Goal: Task Accomplishment & Management: Complete application form

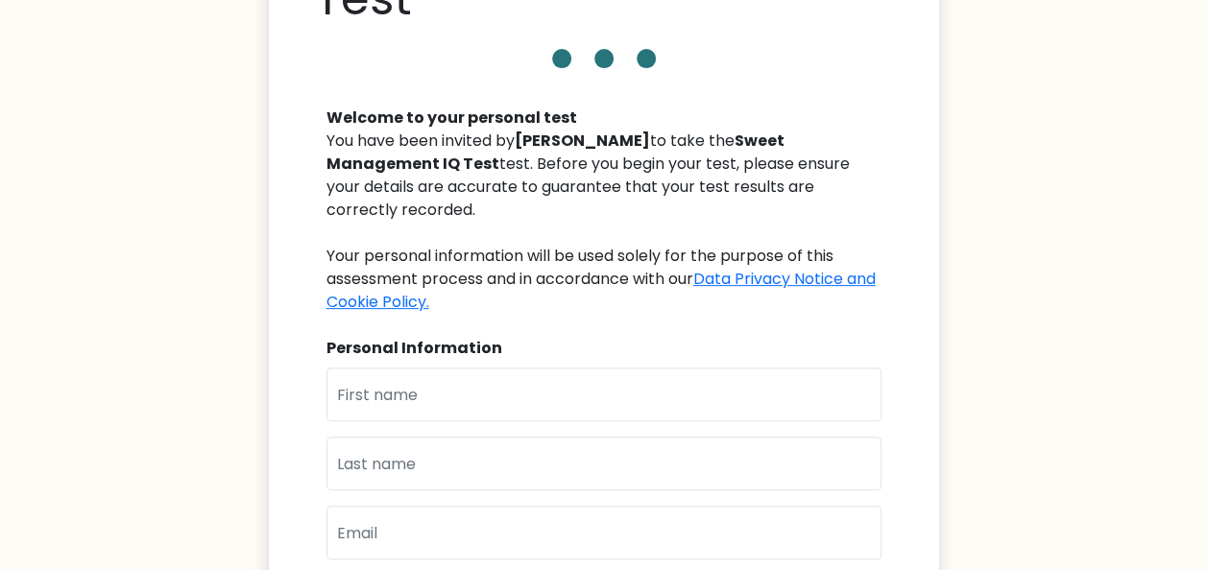
scroll to position [288, 0]
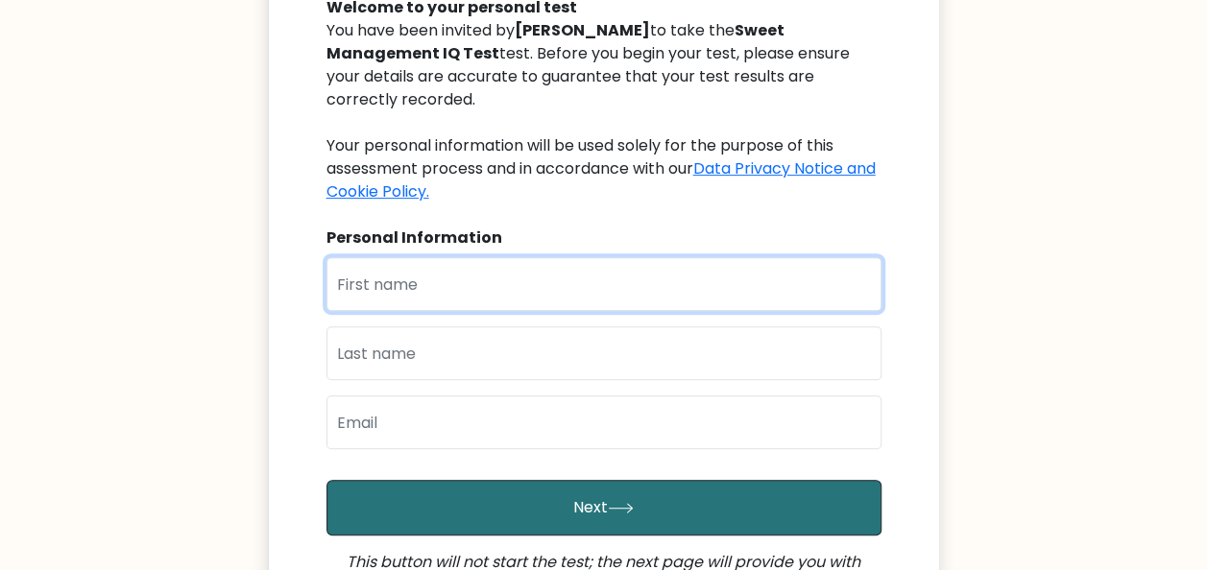
click at [536, 276] on input "text" at bounding box center [603, 284] width 555 height 54
type input "AARON ASHLEY"
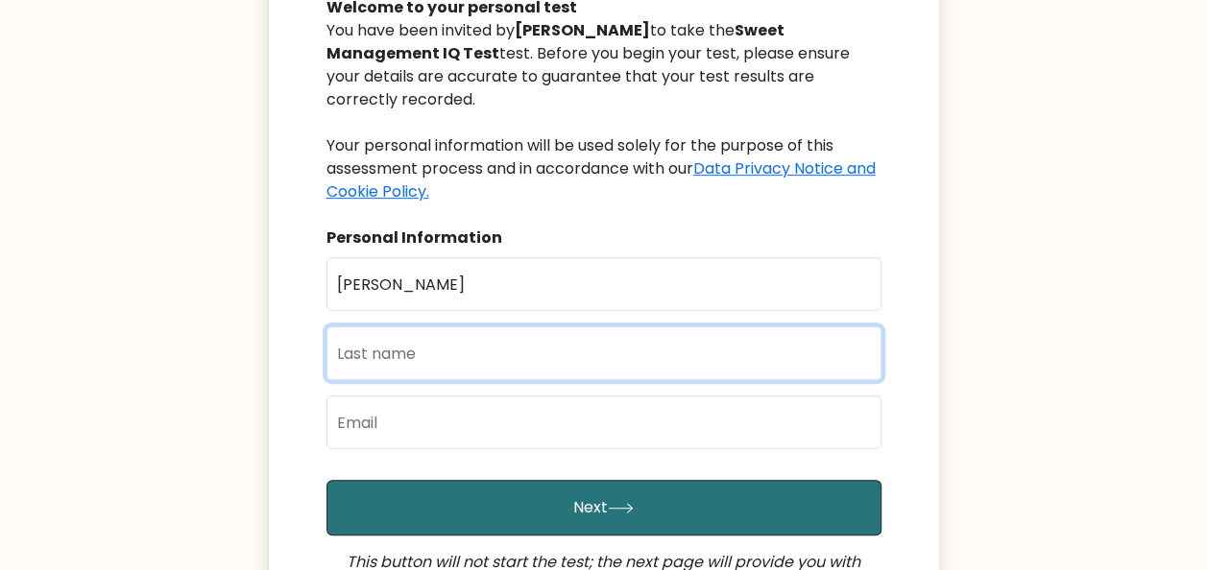
type input "BOLISAY"
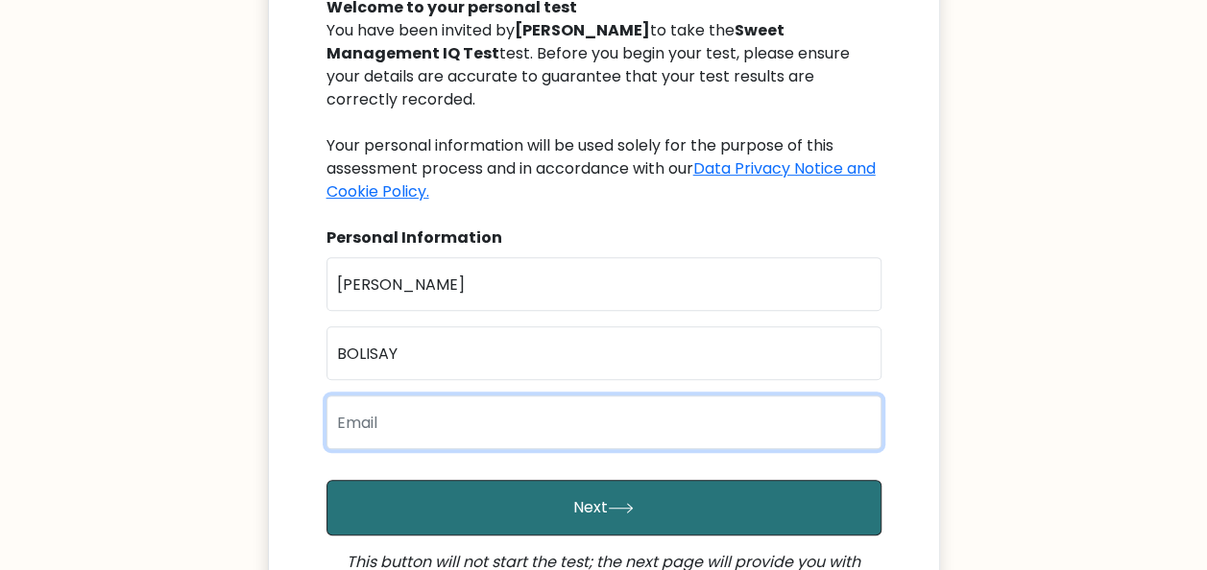
type input "aaronashleybolisay@gmail.com"
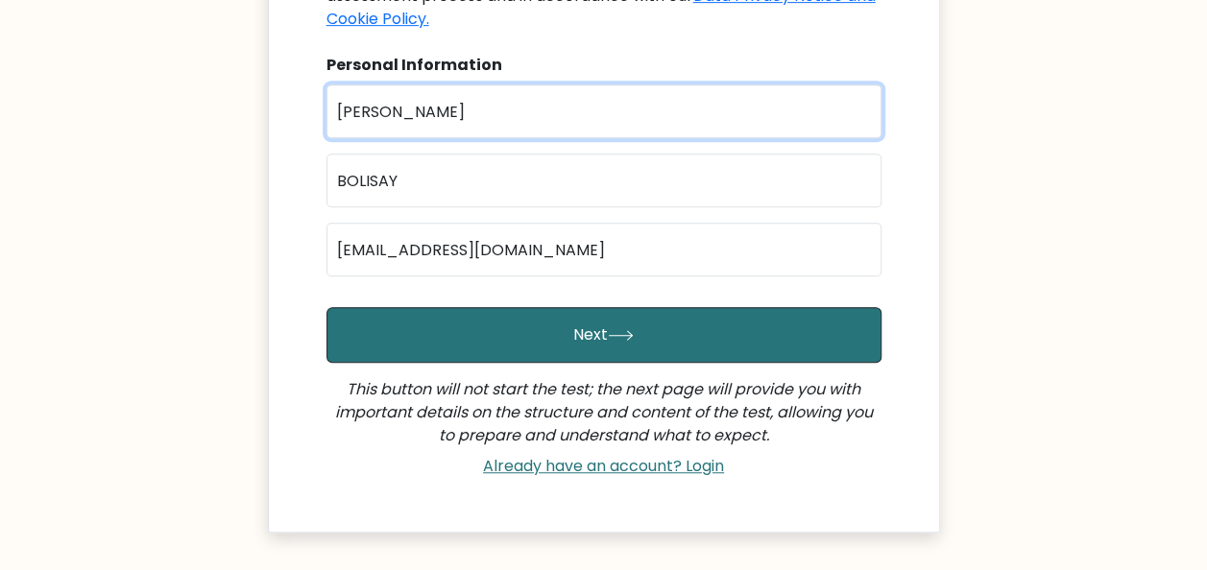
scroll to position [480, 0]
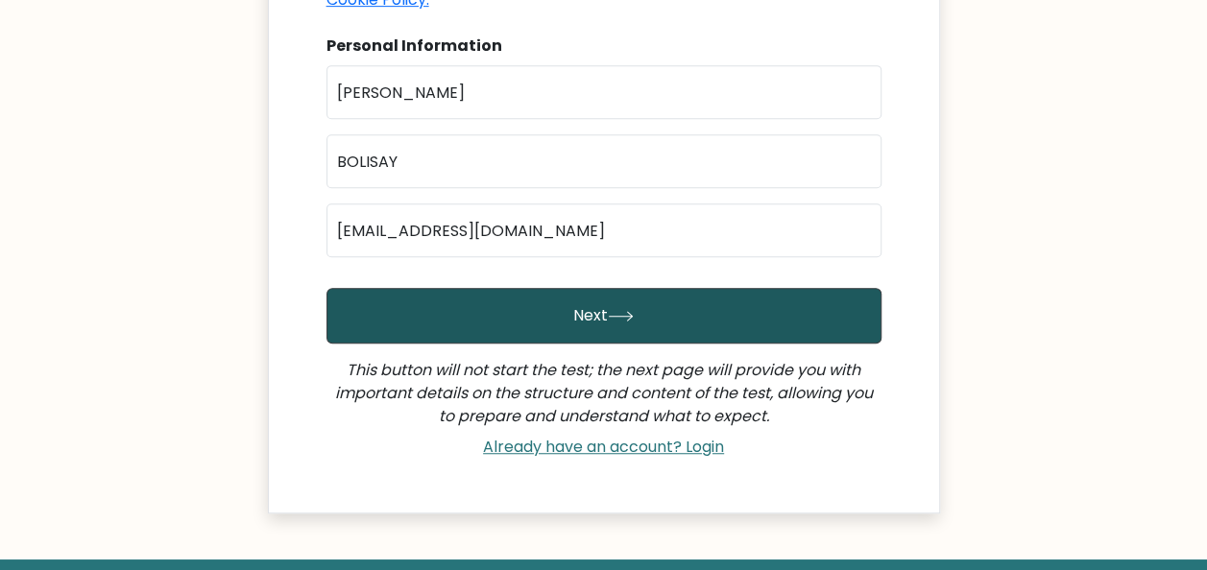
click at [526, 288] on button "Next" at bounding box center [603, 316] width 555 height 56
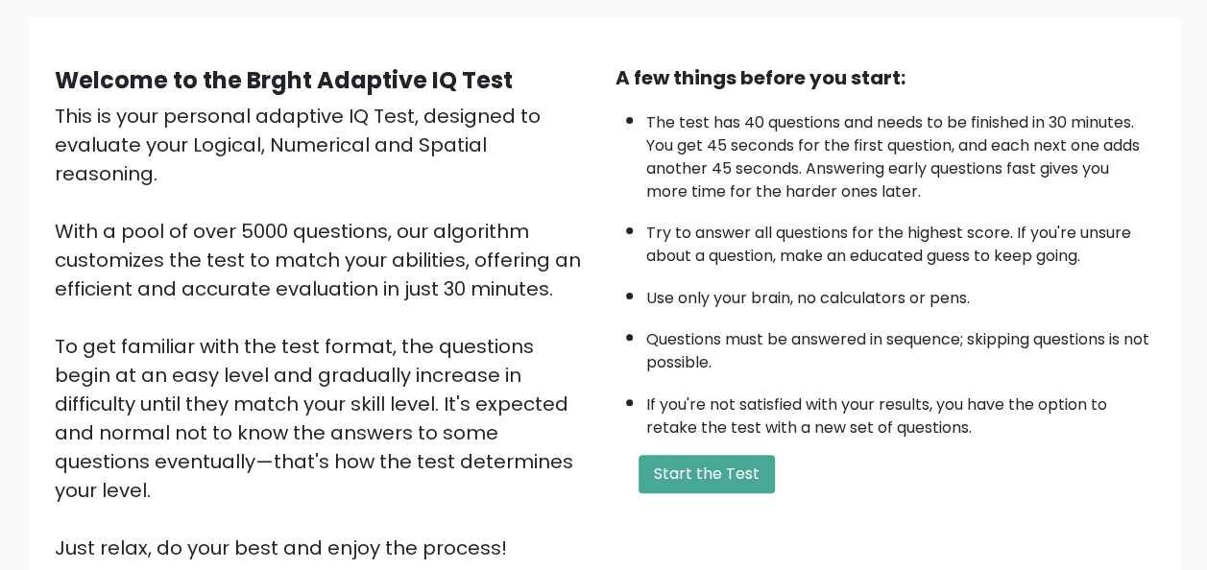
scroll to position [288, 0]
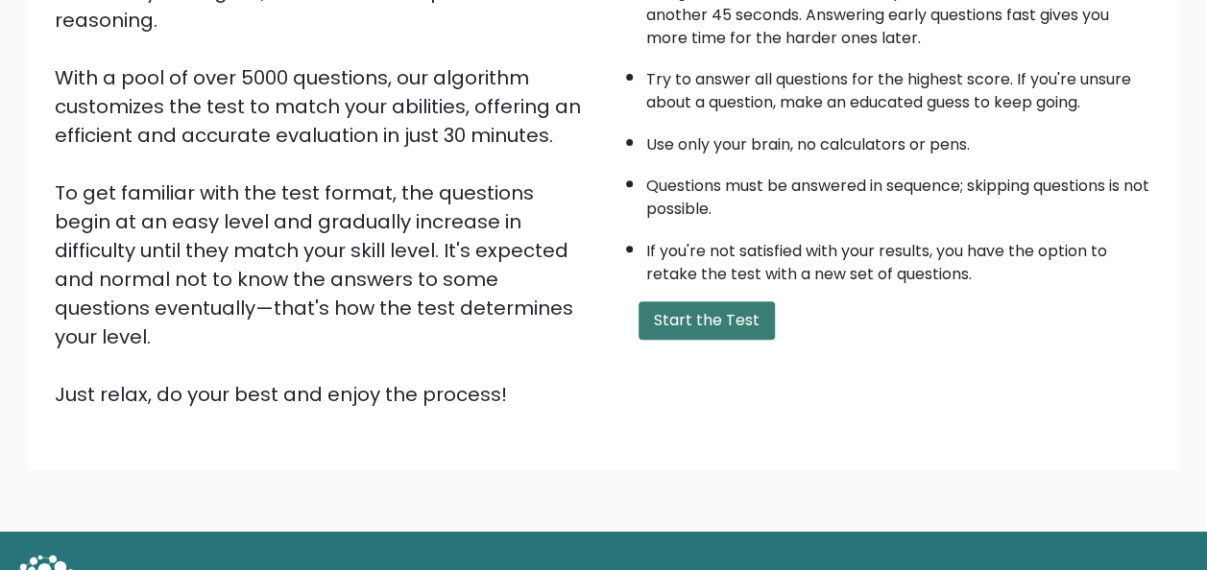
click at [683, 309] on button "Start the Test" at bounding box center [707, 321] width 136 height 38
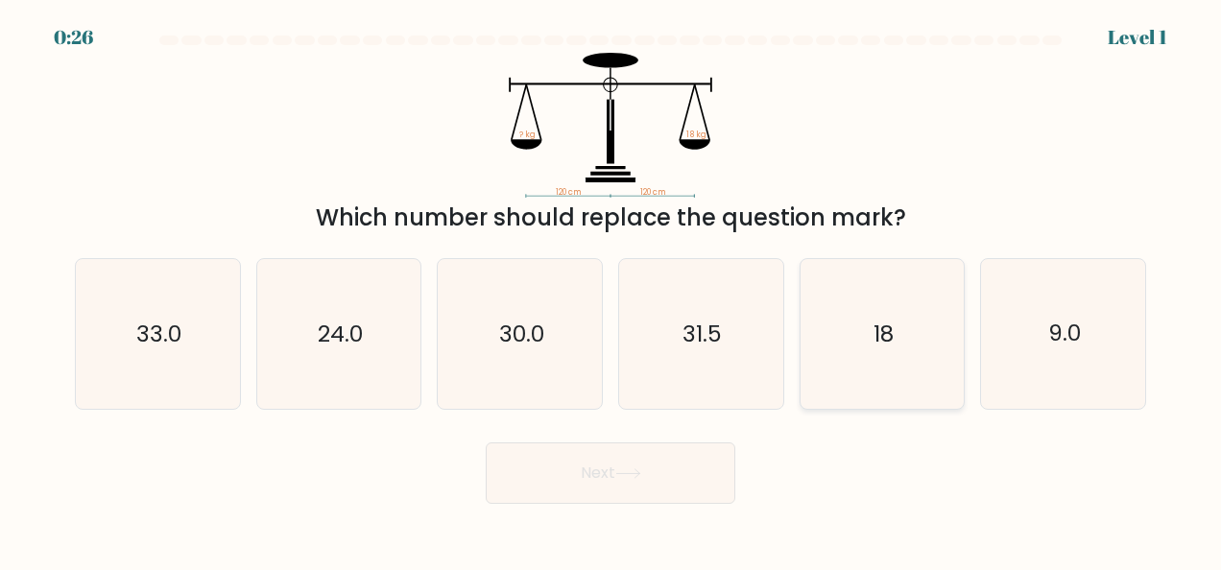
click at [858, 361] on icon "18" at bounding box center [883, 334] width 150 height 150
click at [612, 290] on input "e. 18" at bounding box center [611, 287] width 1 height 5
radio input "true"
click at [608, 476] on button "Next" at bounding box center [611, 473] width 250 height 61
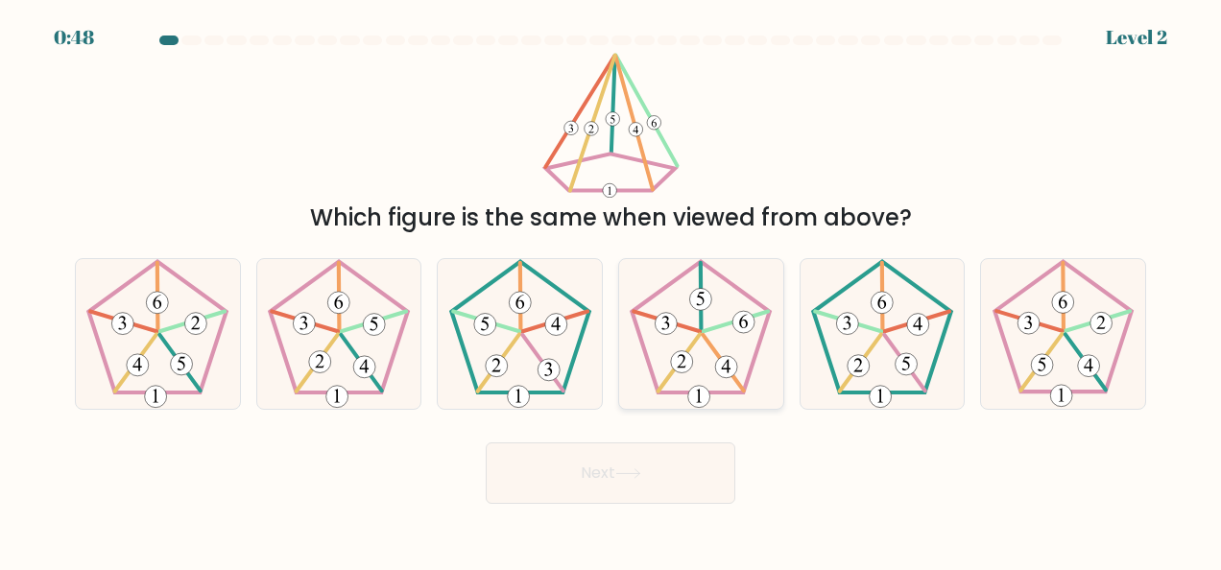
click at [711, 346] on 627 at bounding box center [724, 363] width 40 height 56
click at [612, 290] on input "d." at bounding box center [611, 287] width 1 height 5
radio input "true"
click at [653, 453] on button "Next" at bounding box center [611, 473] width 250 height 61
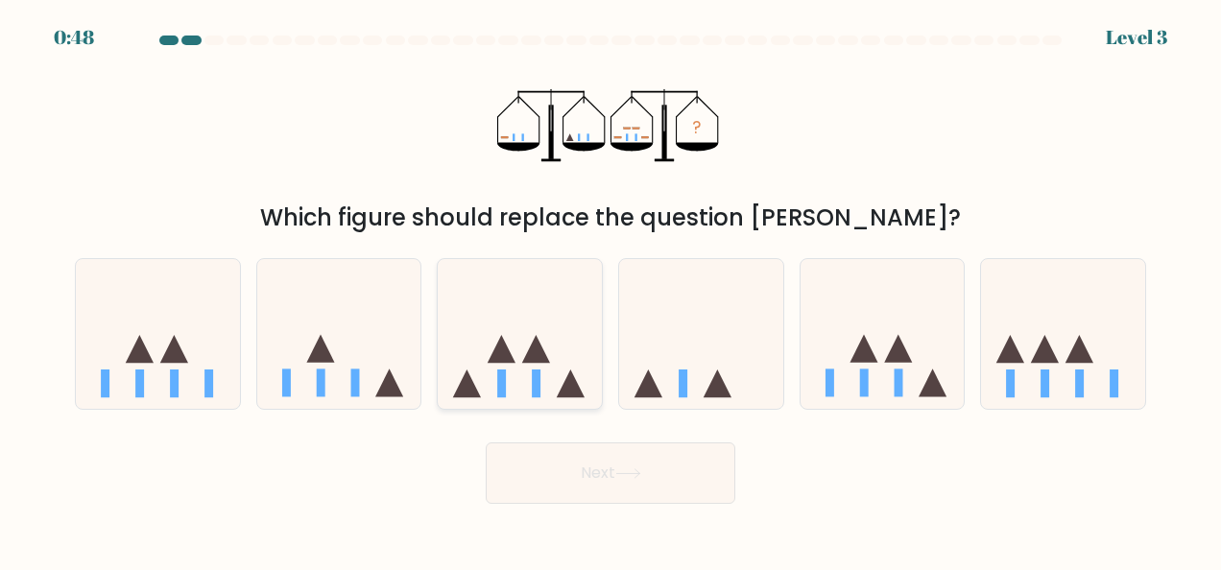
click at [540, 376] on rect at bounding box center [536, 384] width 9 height 28
click at [611, 290] on input "c." at bounding box center [611, 287] width 1 height 5
radio input "true"
click at [592, 481] on button "Next" at bounding box center [611, 473] width 250 height 61
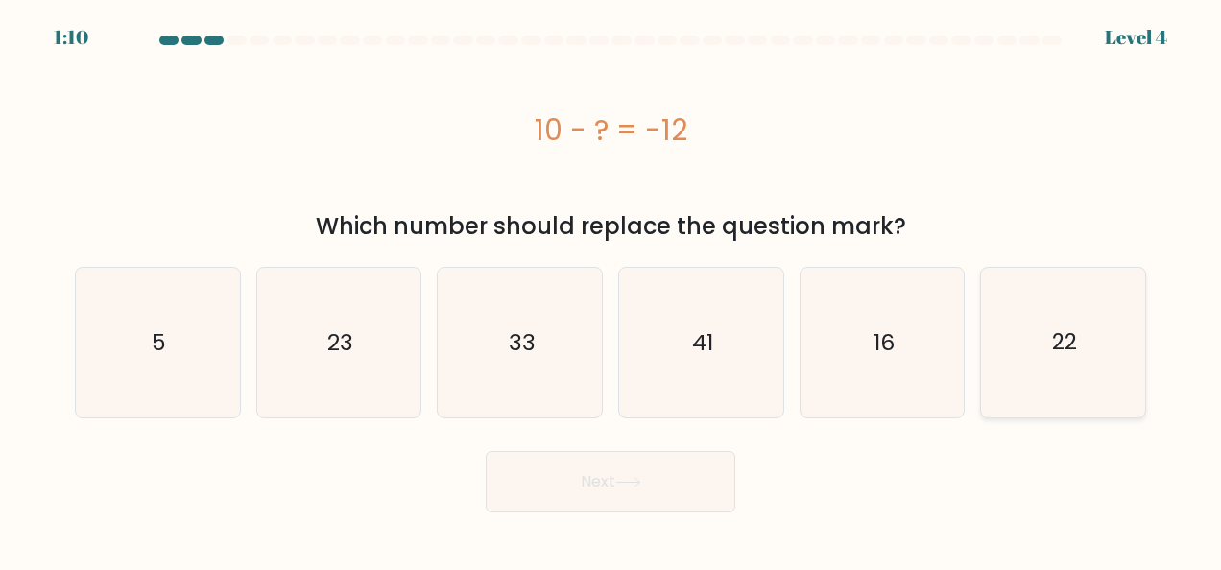
click at [1031, 355] on icon "22" at bounding box center [1064, 343] width 150 height 150
click at [612, 290] on input "f. 22" at bounding box center [611, 287] width 1 height 5
radio input "true"
click at [663, 481] on button "Next" at bounding box center [611, 481] width 250 height 61
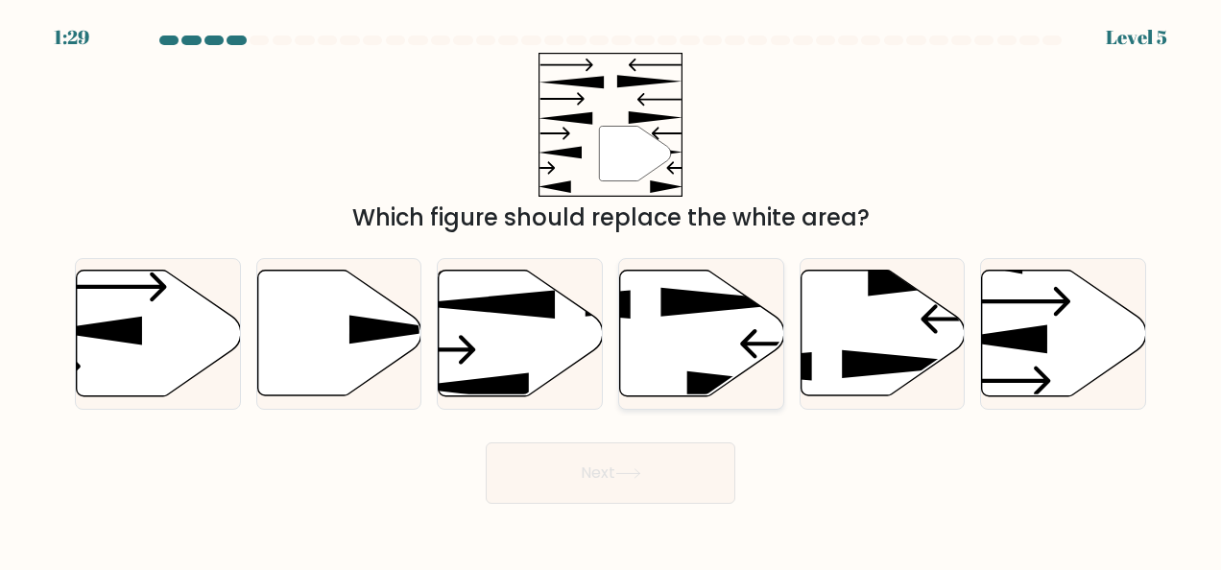
click at [692, 350] on icon at bounding box center [702, 334] width 164 height 126
click at [612, 290] on input "d." at bounding box center [611, 287] width 1 height 5
radio input "true"
click at [636, 467] on button "Next" at bounding box center [611, 473] width 250 height 61
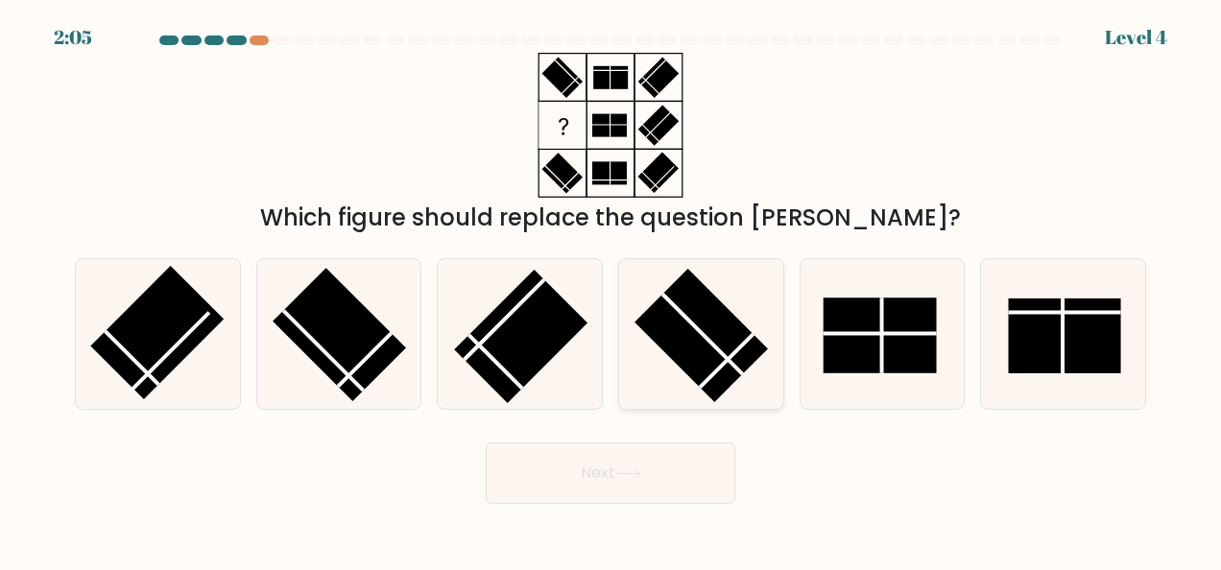
click at [687, 344] on rect at bounding box center [702, 335] width 133 height 133
click at [612, 290] on input "d." at bounding box center [611, 287] width 1 height 5
radio input "true"
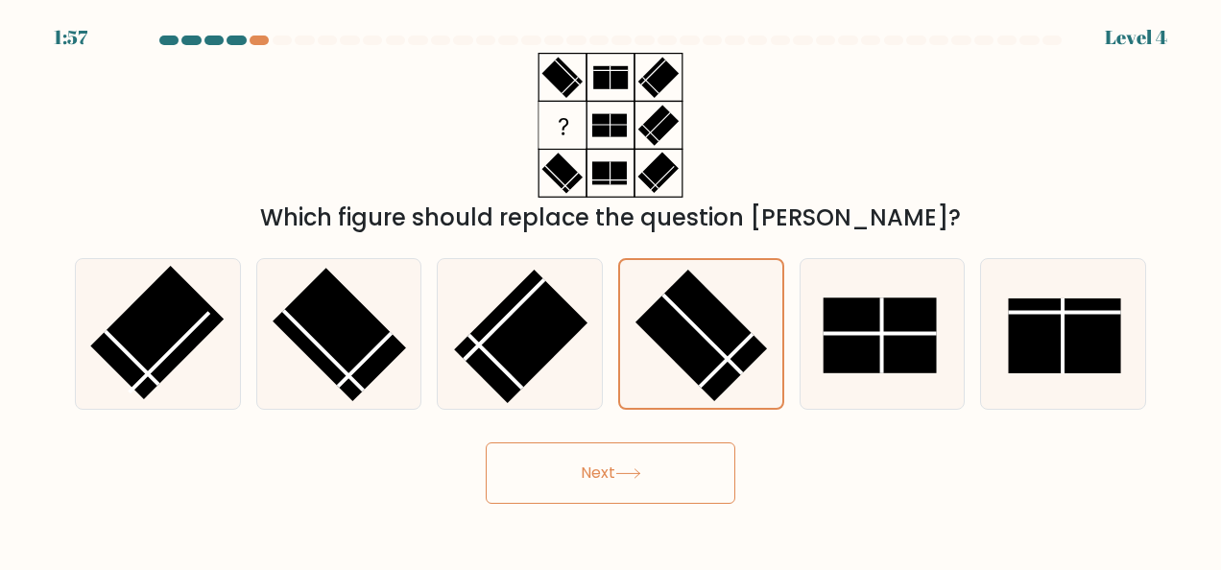
click at [659, 469] on button "Next" at bounding box center [611, 473] width 250 height 61
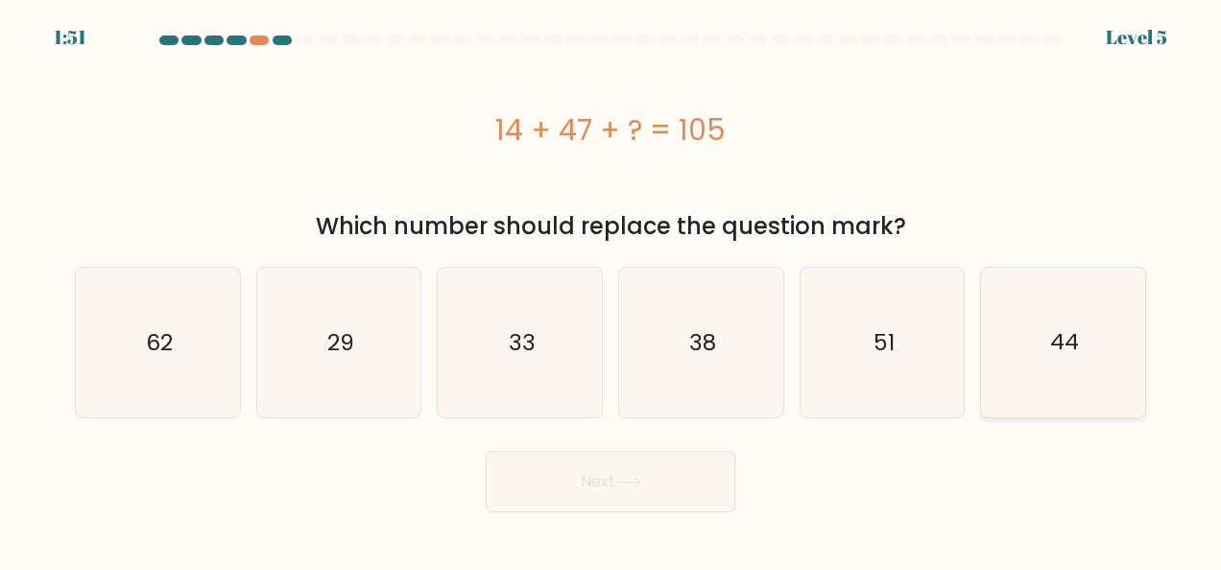
click at [1049, 365] on icon "44" at bounding box center [1064, 343] width 150 height 150
click at [612, 290] on input "f. 44" at bounding box center [611, 287] width 1 height 5
radio input "true"
click at [589, 486] on button "Next" at bounding box center [611, 481] width 250 height 61
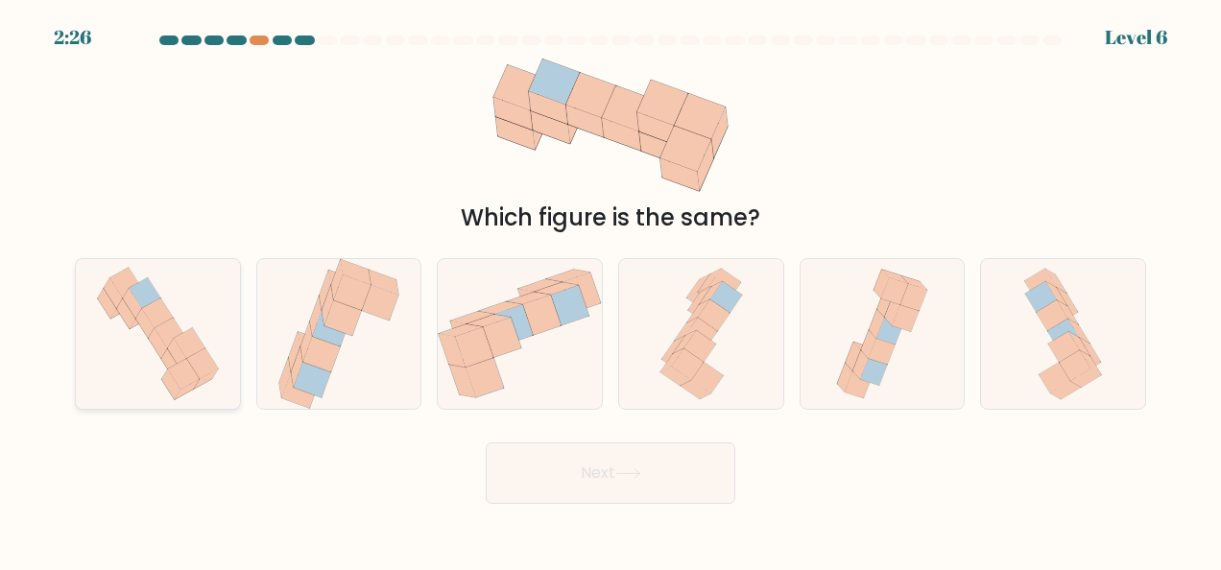
click at [223, 365] on icon at bounding box center [158, 334] width 142 height 150
click at [611, 290] on input "a." at bounding box center [611, 287] width 1 height 5
radio input "true"
click at [534, 471] on button "Next" at bounding box center [611, 473] width 250 height 61
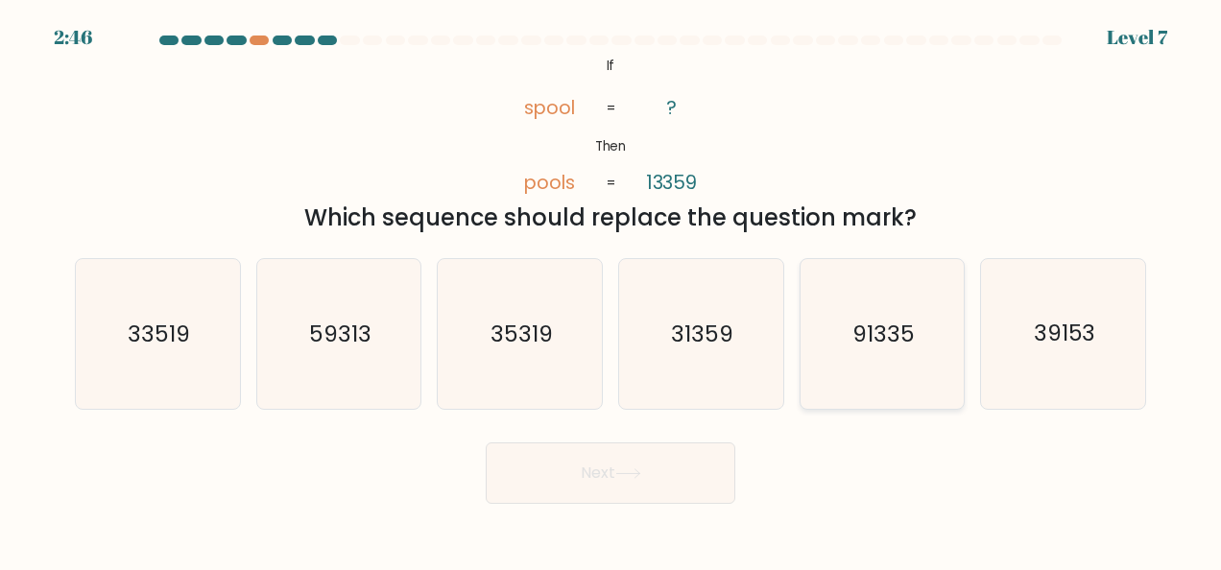
click at [908, 355] on icon "91335" at bounding box center [883, 334] width 150 height 150
click at [612, 290] on input "e. 91335" at bounding box center [611, 287] width 1 height 5
radio input "true"
click at [707, 448] on button "Next" at bounding box center [611, 473] width 250 height 61
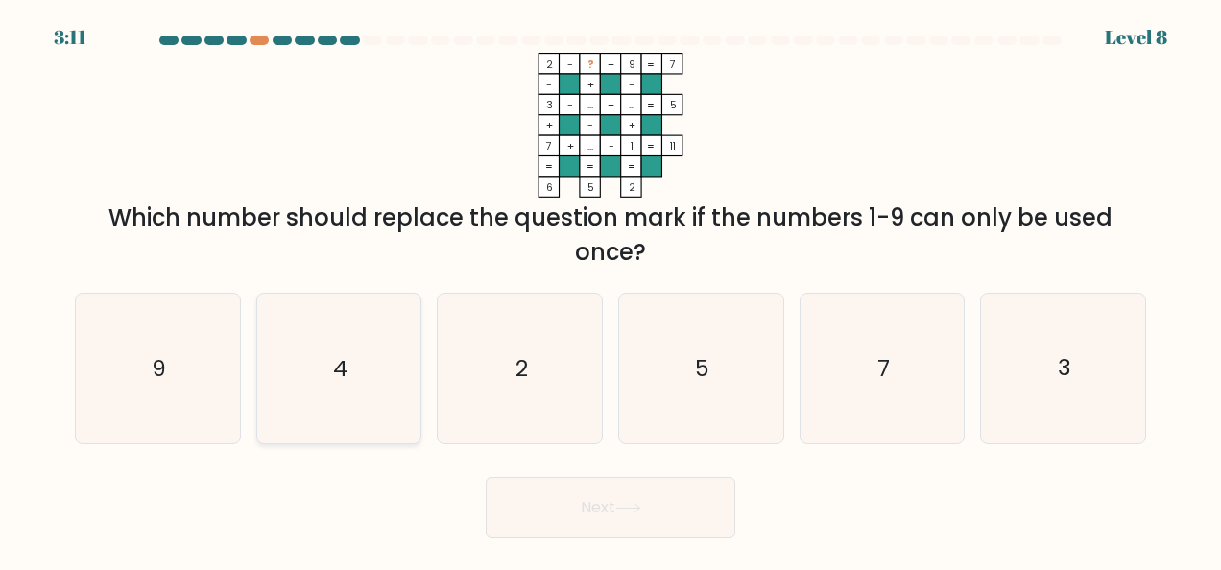
click at [344, 403] on icon "4" at bounding box center [339, 369] width 150 height 150
click at [611, 290] on input "b. 4" at bounding box center [611, 287] width 1 height 5
radio input "true"
click at [570, 522] on button "Next" at bounding box center [611, 507] width 250 height 61
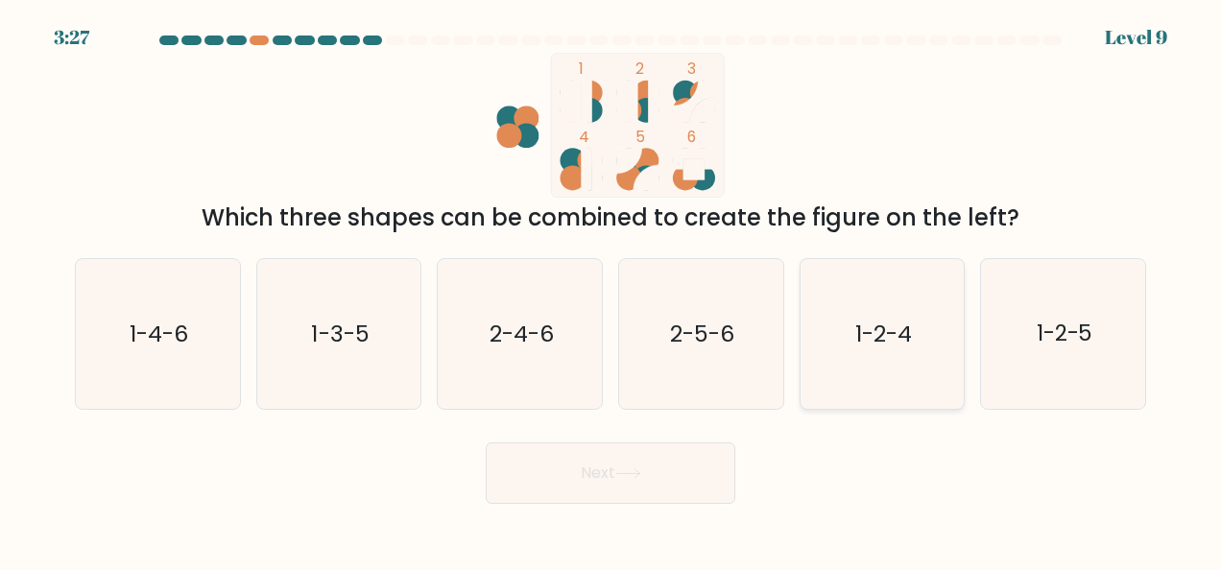
click at [851, 322] on icon "1-2-4" at bounding box center [883, 334] width 150 height 150
click at [612, 290] on input "e. 1-2-4" at bounding box center [611, 287] width 1 height 5
radio input "true"
click at [685, 457] on button "Next" at bounding box center [611, 473] width 250 height 61
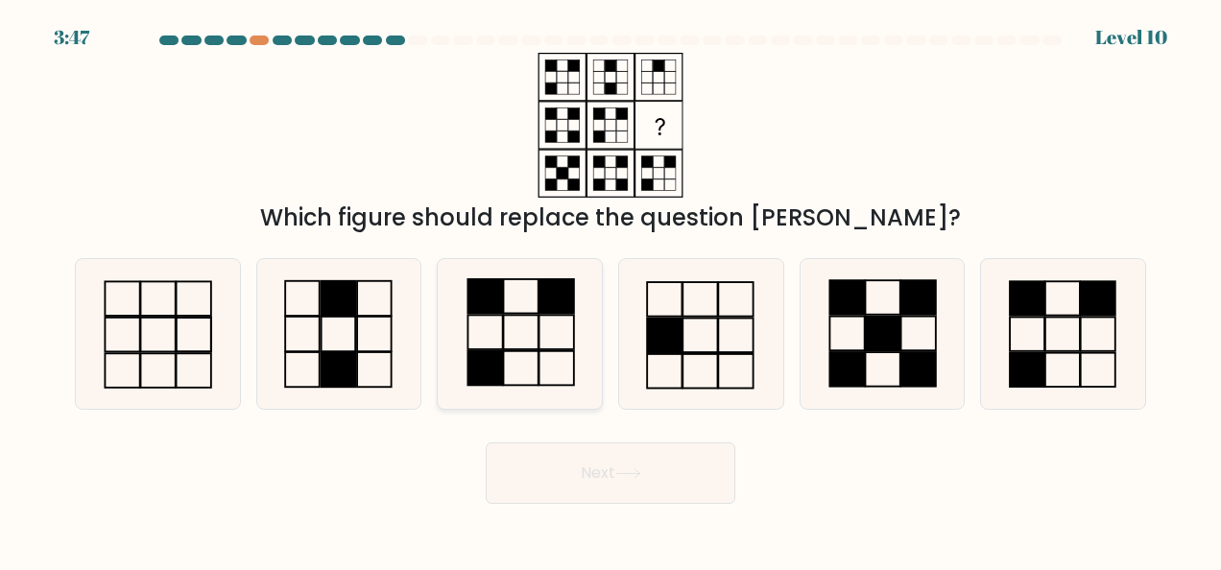
click at [528, 322] on icon at bounding box center [521, 334] width 150 height 150
click at [611, 290] on input "c." at bounding box center [611, 287] width 1 height 5
radio input "true"
click at [679, 480] on button "Next" at bounding box center [611, 473] width 250 height 61
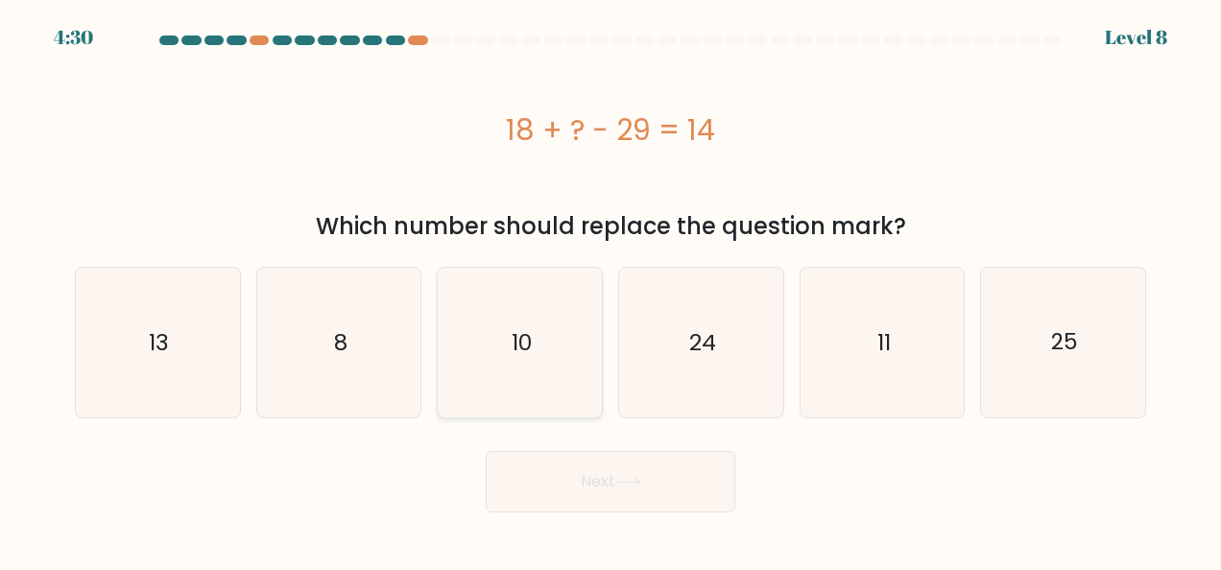
click at [535, 336] on icon "10" at bounding box center [521, 343] width 150 height 150
click at [611, 290] on input "c. 10" at bounding box center [611, 287] width 1 height 5
radio input "true"
click at [588, 471] on button "Next" at bounding box center [611, 481] width 250 height 61
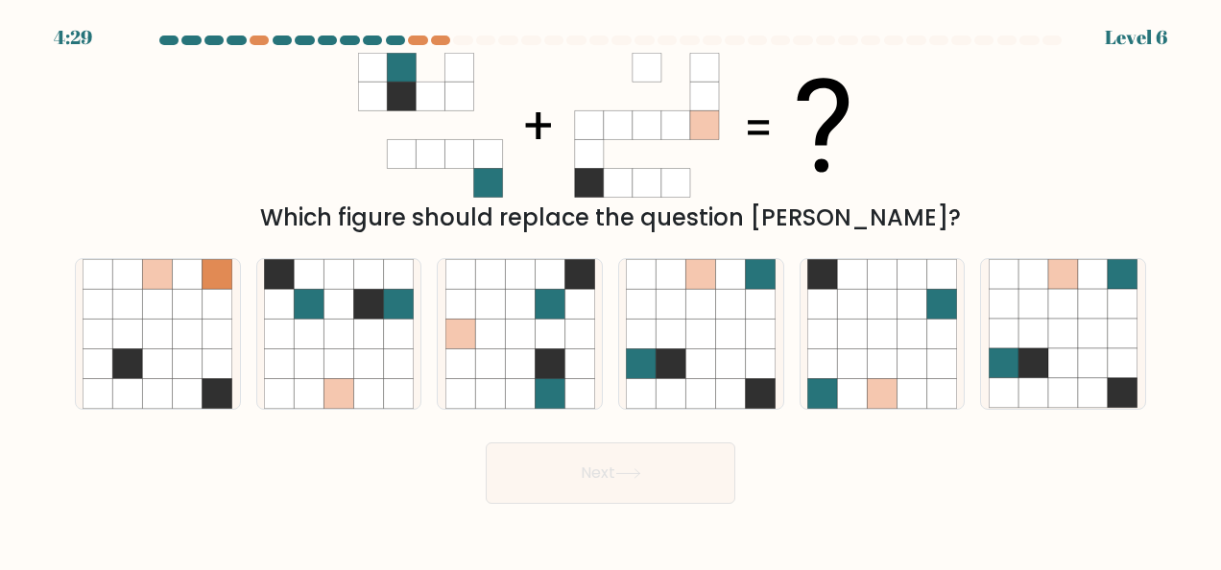
drag, startPoint x: 653, startPoint y: 336, endPoint x: 640, endPoint y: 419, distance: 83.7
click at [654, 335] on icon at bounding box center [642, 334] width 30 height 30
click at [612, 290] on input "d." at bounding box center [611, 287] width 1 height 5
radio input "true"
click at [602, 567] on body "4:29 Level 6" at bounding box center [610, 285] width 1221 height 570
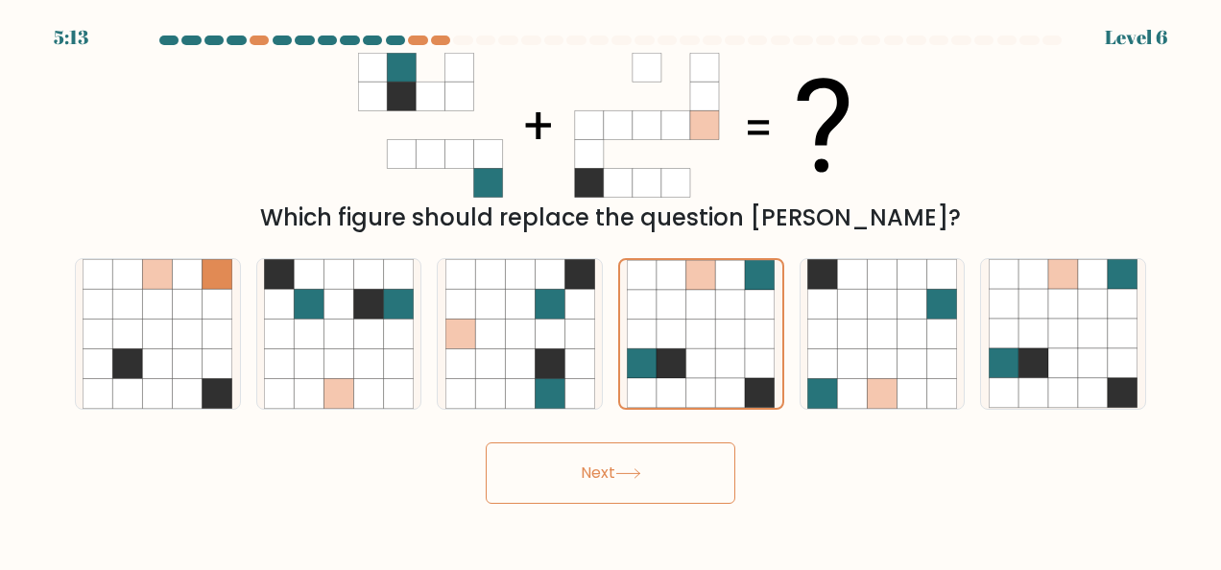
click at [649, 459] on button "Next" at bounding box center [611, 473] width 250 height 61
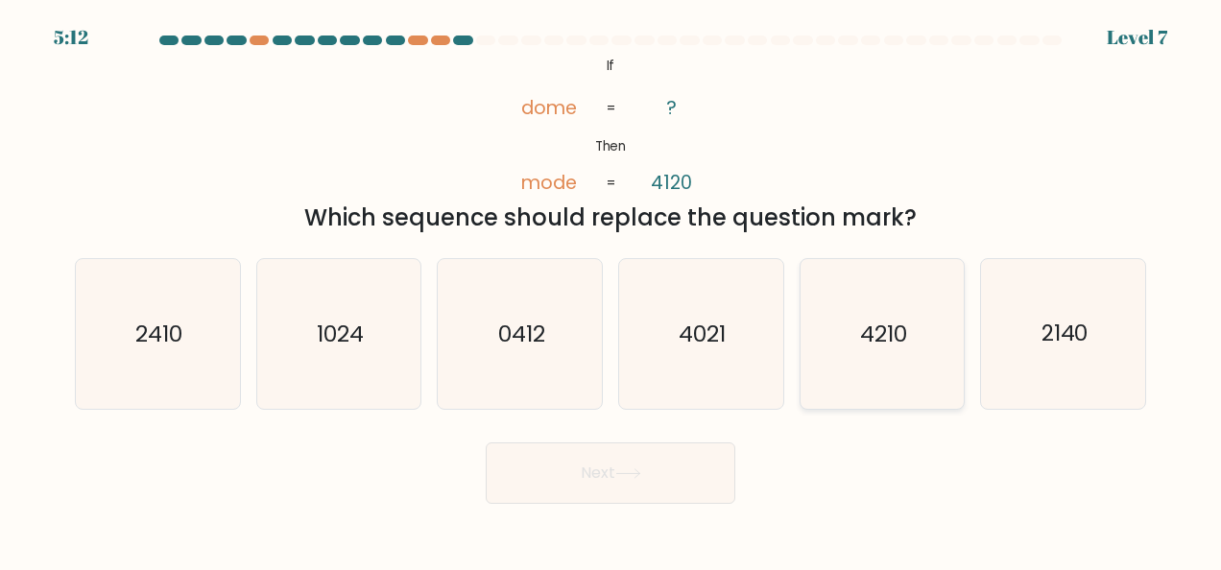
click at [888, 357] on icon "4210" at bounding box center [883, 334] width 150 height 150
click at [612, 290] on input "e. 4210" at bounding box center [611, 287] width 1 height 5
radio input "true"
click at [649, 504] on body "5:12 Level 7 If" at bounding box center [610, 285] width 1221 height 570
click at [641, 472] on icon at bounding box center [629, 474] width 26 height 11
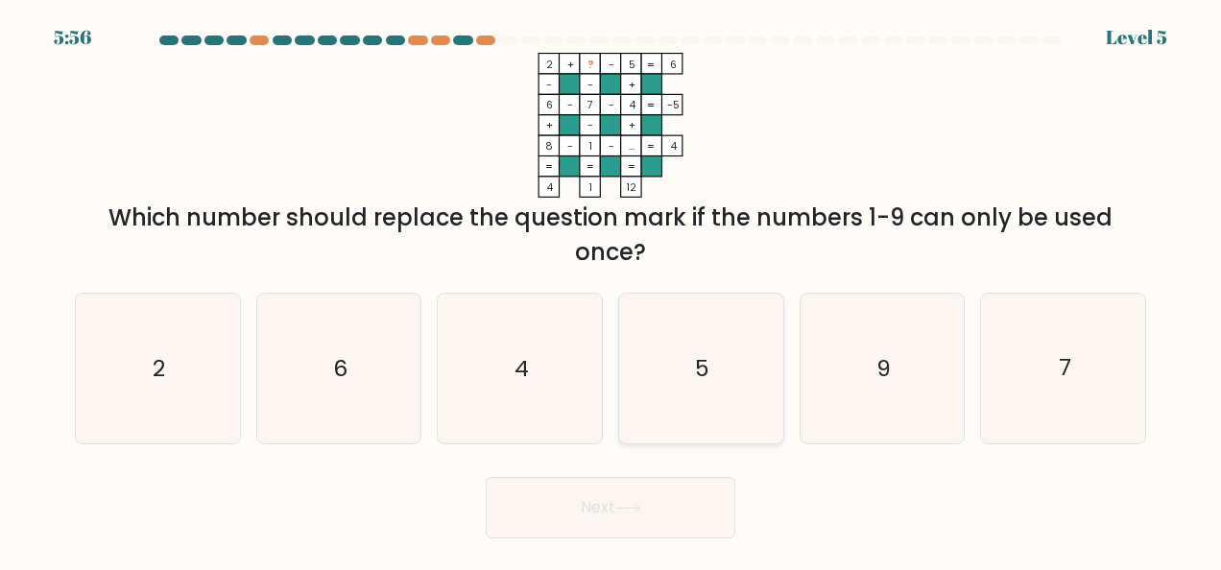
click at [641, 368] on icon "5" at bounding box center [701, 369] width 150 height 150
click at [612, 290] on input "d. 5" at bounding box center [611, 287] width 1 height 5
radio input "true"
click at [618, 499] on button "Next" at bounding box center [611, 507] width 250 height 61
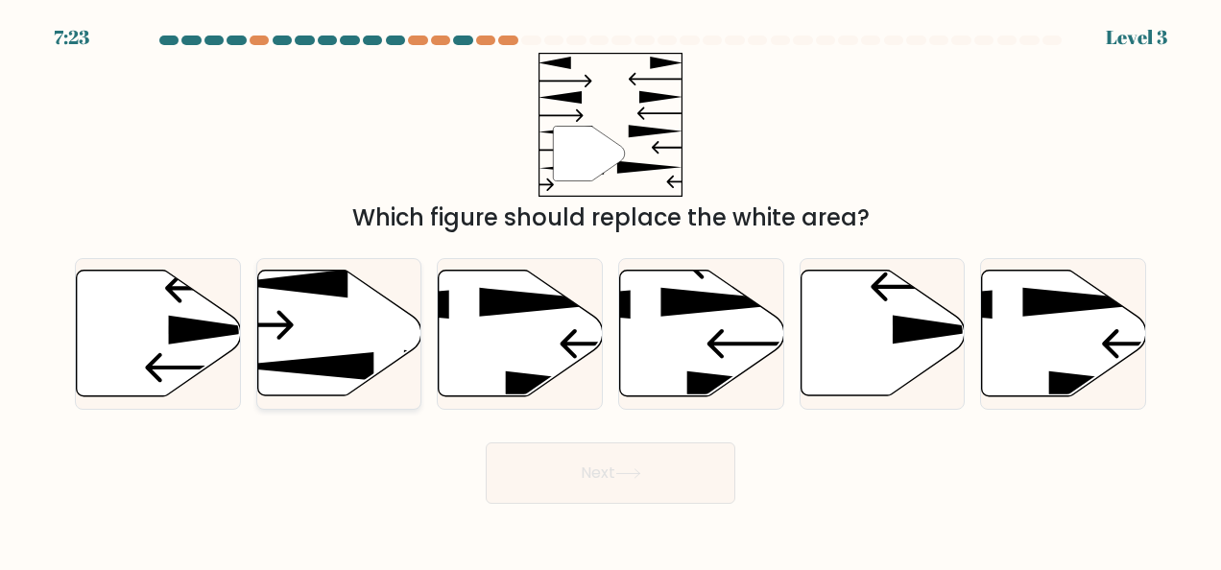
click at [303, 355] on icon at bounding box center [339, 334] width 164 height 126
click at [611, 290] on input "b." at bounding box center [611, 287] width 1 height 5
radio input "true"
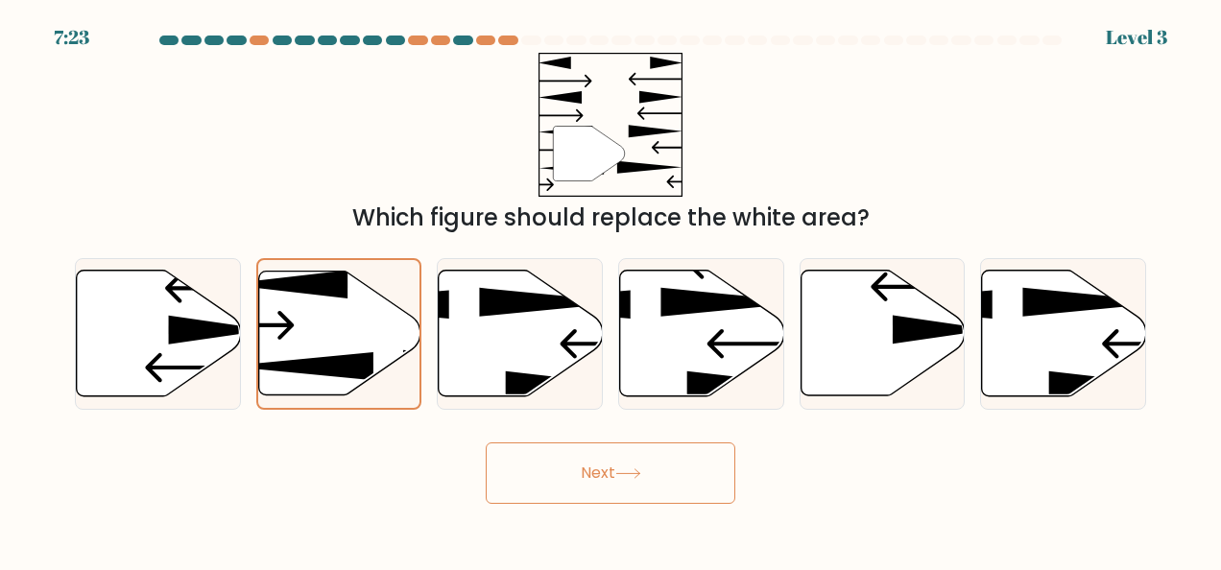
click at [634, 461] on button "Next" at bounding box center [611, 473] width 250 height 61
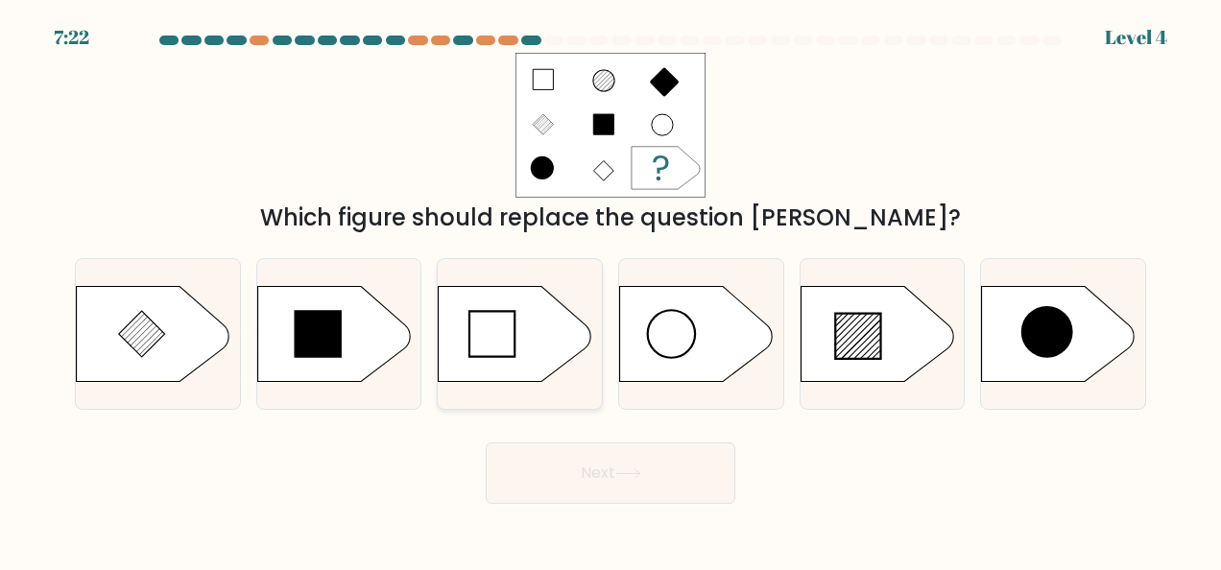
click at [545, 344] on icon at bounding box center [516, 334] width 154 height 96
click at [611, 290] on input "c." at bounding box center [611, 287] width 1 height 5
radio input "true"
click at [593, 488] on button "Next" at bounding box center [611, 473] width 250 height 61
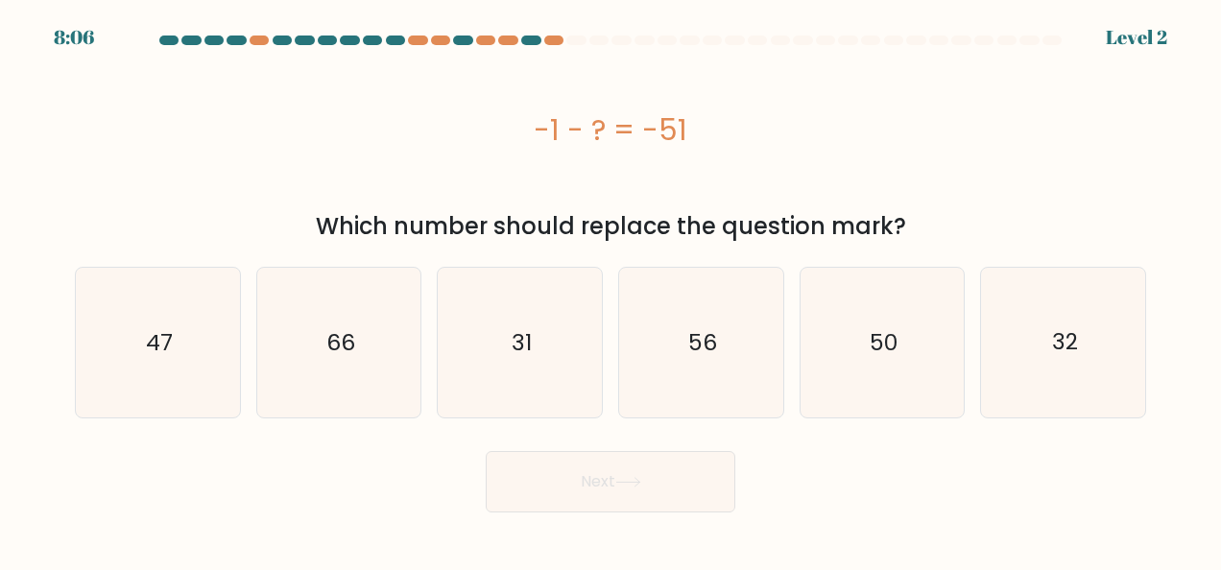
drag, startPoint x: 751, startPoint y: 379, endPoint x: 679, endPoint y: 451, distance: 101.8
click at [751, 379] on icon "56" at bounding box center [701, 343] width 150 height 150
click at [612, 290] on input "d. 56" at bounding box center [611, 287] width 1 height 5
radio input "true"
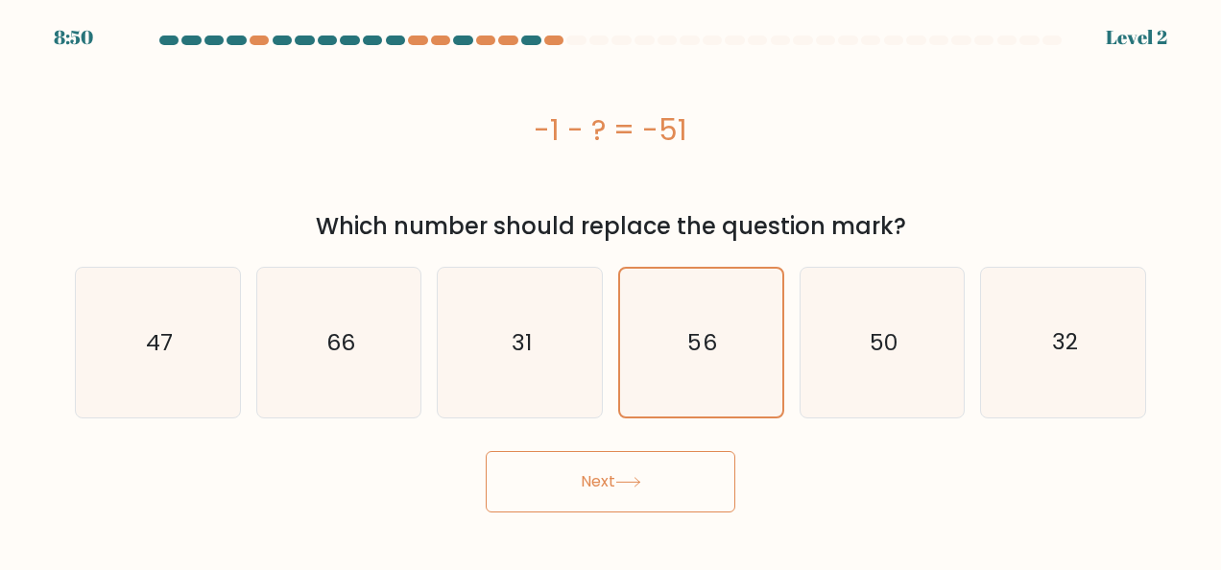
click at [631, 494] on button "Next" at bounding box center [611, 481] width 250 height 61
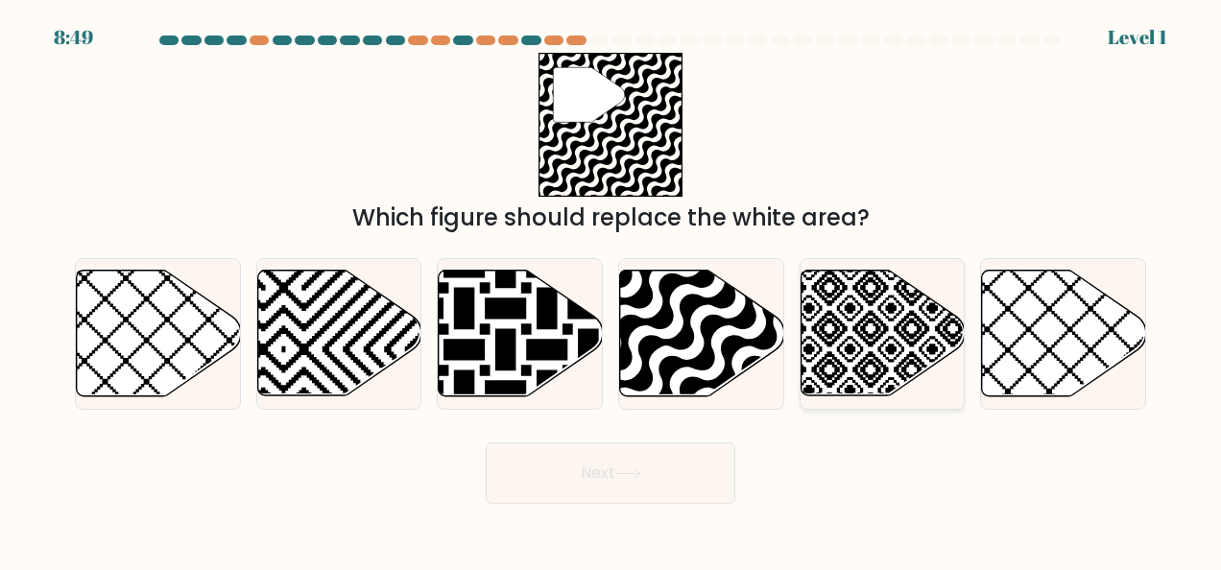
click at [915, 360] on icon at bounding box center [883, 334] width 164 height 126
click at [612, 290] on input "e." at bounding box center [611, 287] width 1 height 5
radio input "true"
click at [700, 472] on button "Next" at bounding box center [611, 473] width 250 height 61
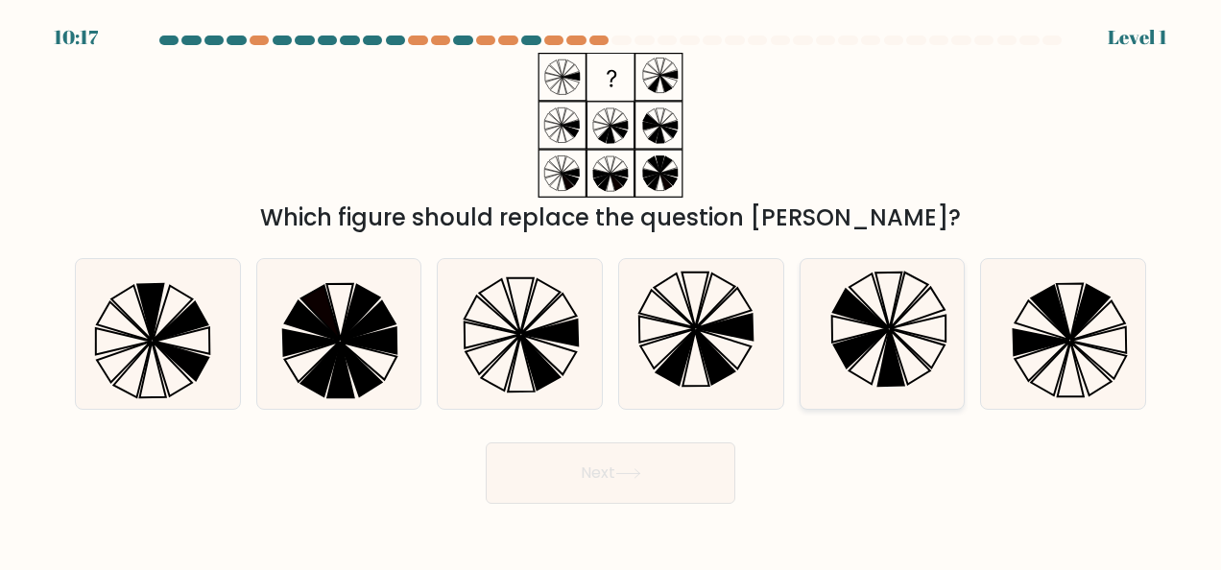
click at [933, 369] on icon at bounding box center [883, 334] width 150 height 150
click at [612, 290] on input "e." at bounding box center [611, 287] width 1 height 5
radio input "true"
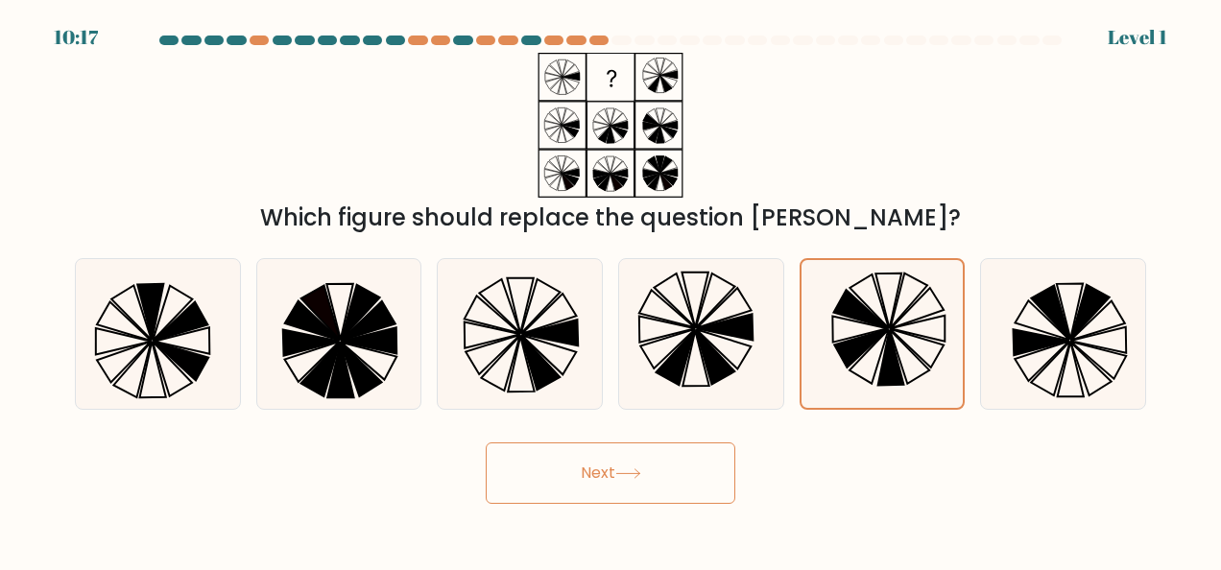
click at [582, 500] on button "Next" at bounding box center [611, 473] width 250 height 61
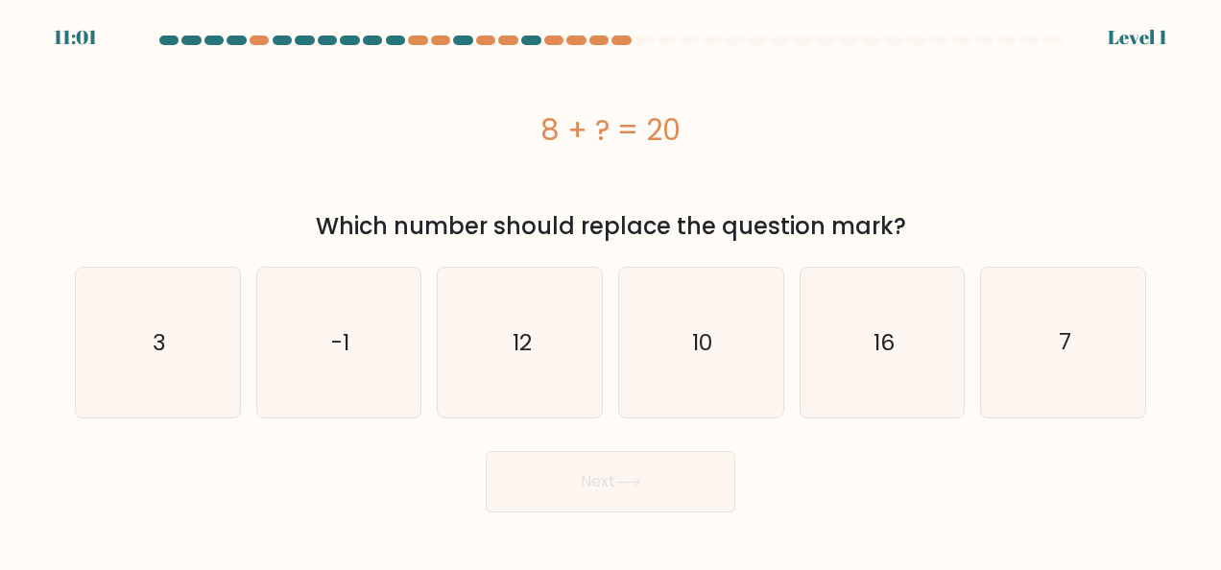
click at [582, 495] on button "Next" at bounding box center [611, 481] width 250 height 61
click at [736, 369] on icon "10" at bounding box center [701, 343] width 150 height 150
click at [612, 290] on input "d. 10" at bounding box center [611, 287] width 1 height 5
radio input "true"
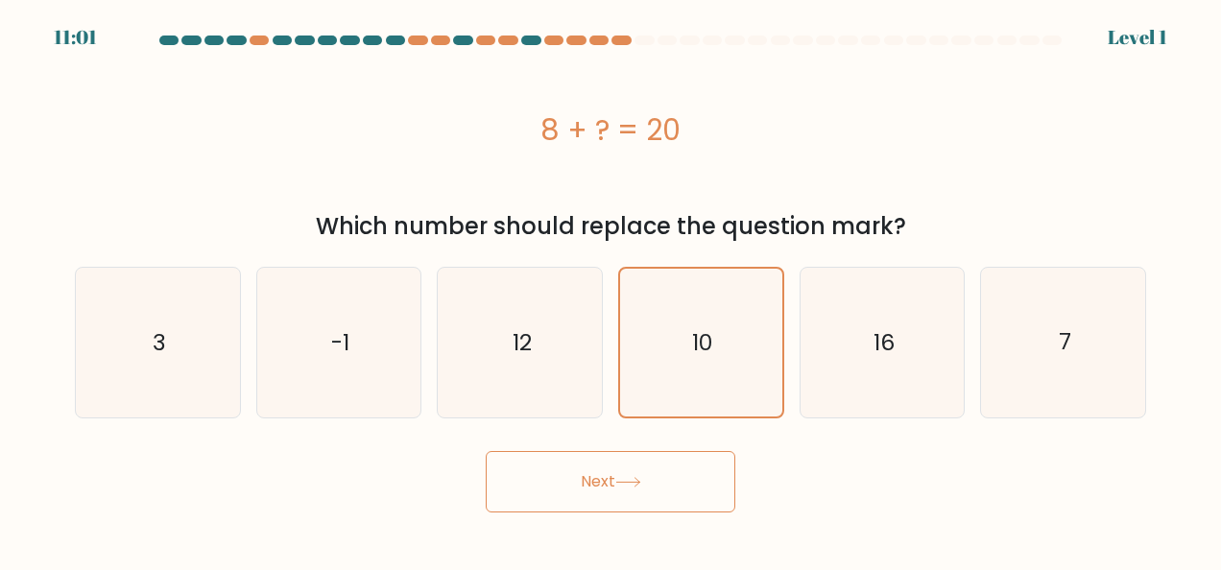
click at [639, 482] on icon at bounding box center [629, 482] width 26 height 11
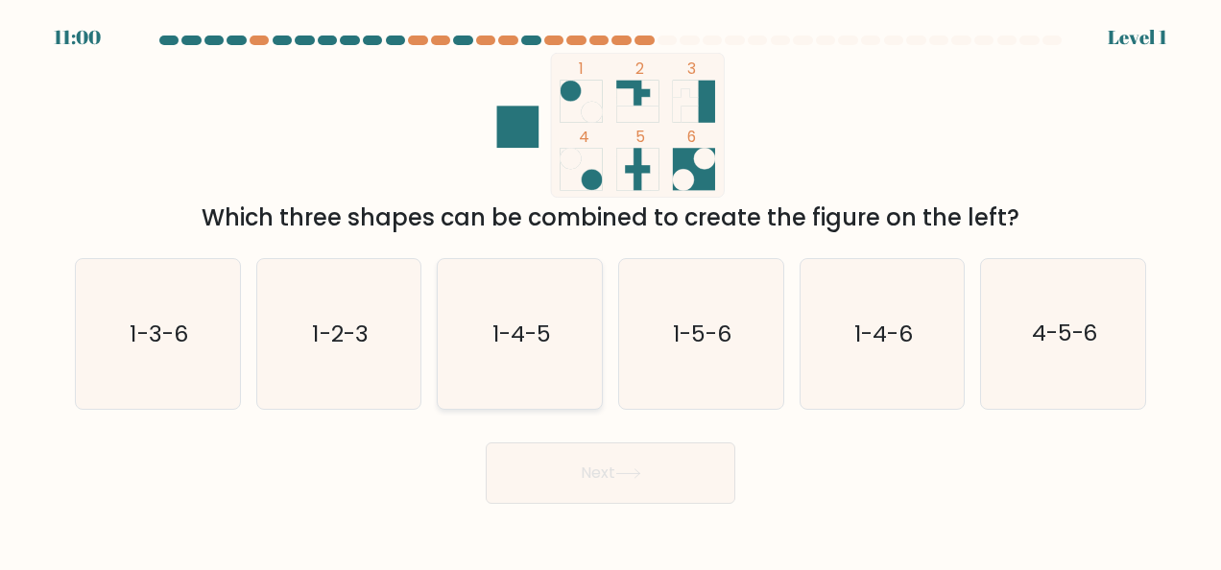
click at [518, 371] on icon "1-4-5" at bounding box center [521, 334] width 150 height 150
drag, startPoint x: 518, startPoint y: 371, endPoint x: 595, endPoint y: 486, distance: 139.0
click at [595, 486] on button "Next" at bounding box center [611, 473] width 250 height 61
click at [617, 490] on button "Next" at bounding box center [611, 473] width 250 height 61
click at [880, 366] on icon "1-4-6" at bounding box center [883, 334] width 150 height 150
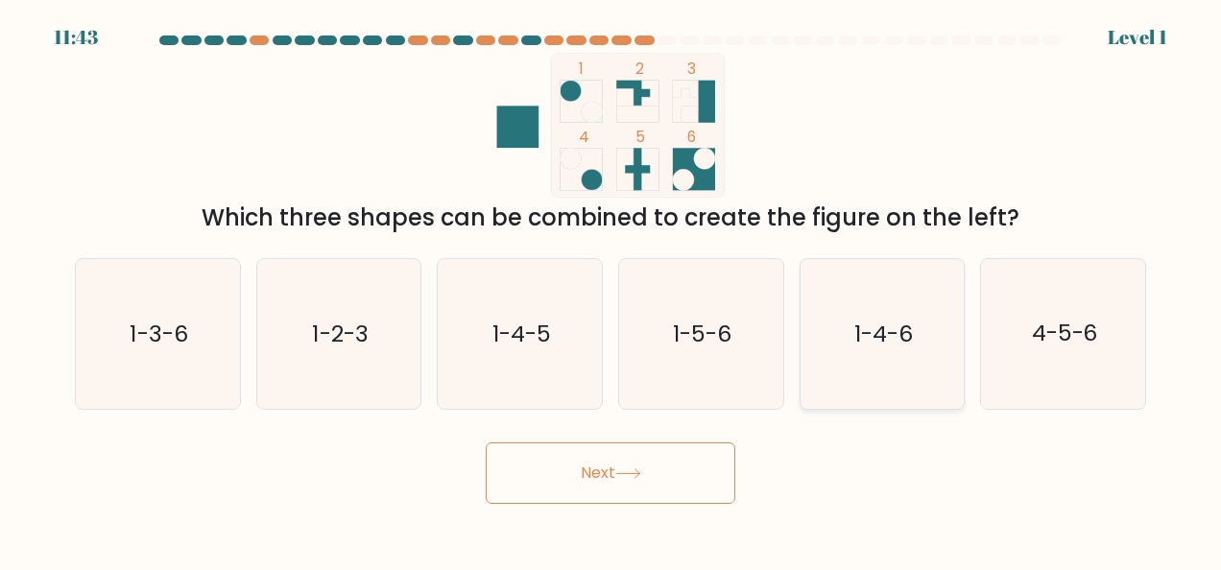
click at [612, 290] on input "e. 1-4-6" at bounding box center [611, 287] width 1 height 5
radio input "true"
click at [662, 452] on button "Next" at bounding box center [611, 473] width 250 height 61
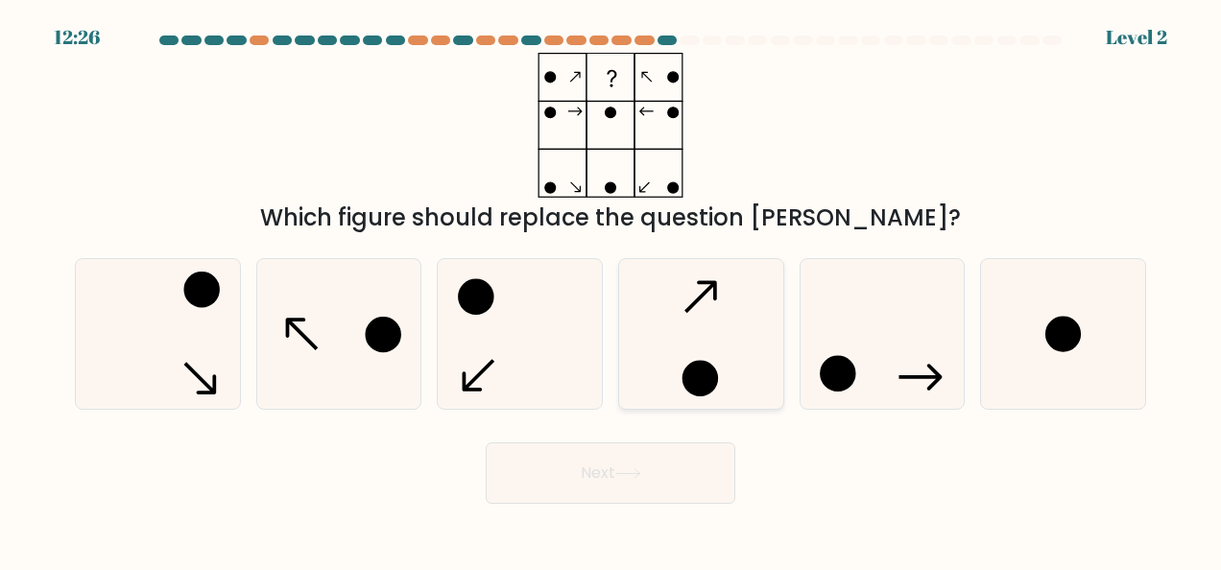
click at [697, 353] on icon at bounding box center [701, 334] width 150 height 150
click at [612, 290] on input "d." at bounding box center [611, 287] width 1 height 5
radio input "true"
click at [607, 500] on button "Next" at bounding box center [611, 473] width 250 height 61
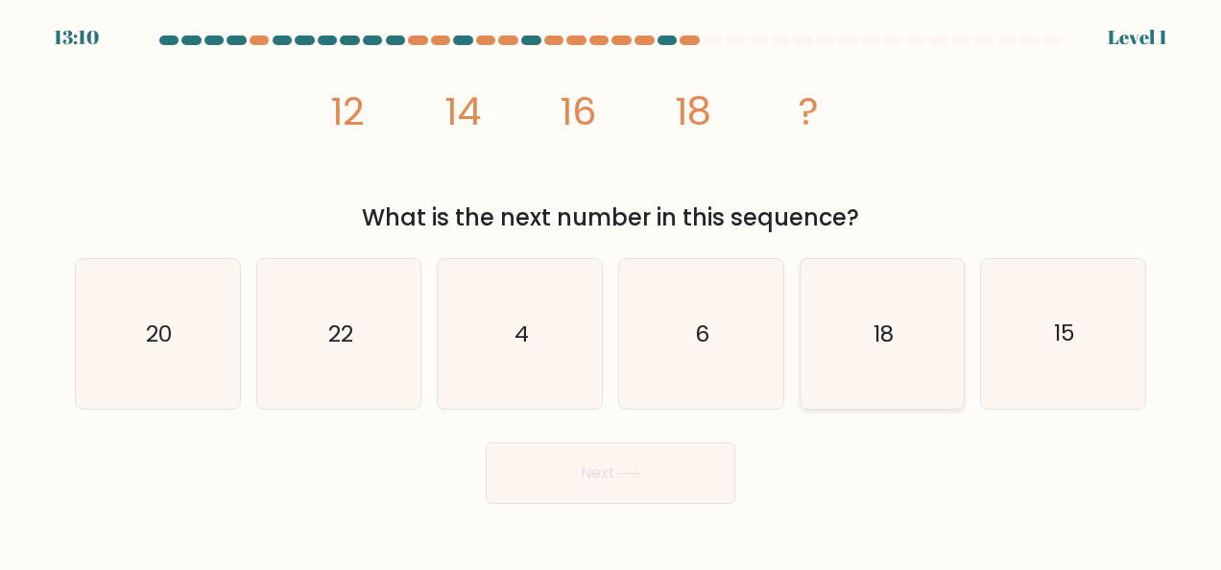
click at [819, 392] on icon "18" at bounding box center [883, 334] width 150 height 150
click at [612, 290] on input "e. 18" at bounding box center [611, 287] width 1 height 5
radio input "true"
click at [615, 491] on button "Next" at bounding box center [611, 473] width 250 height 61
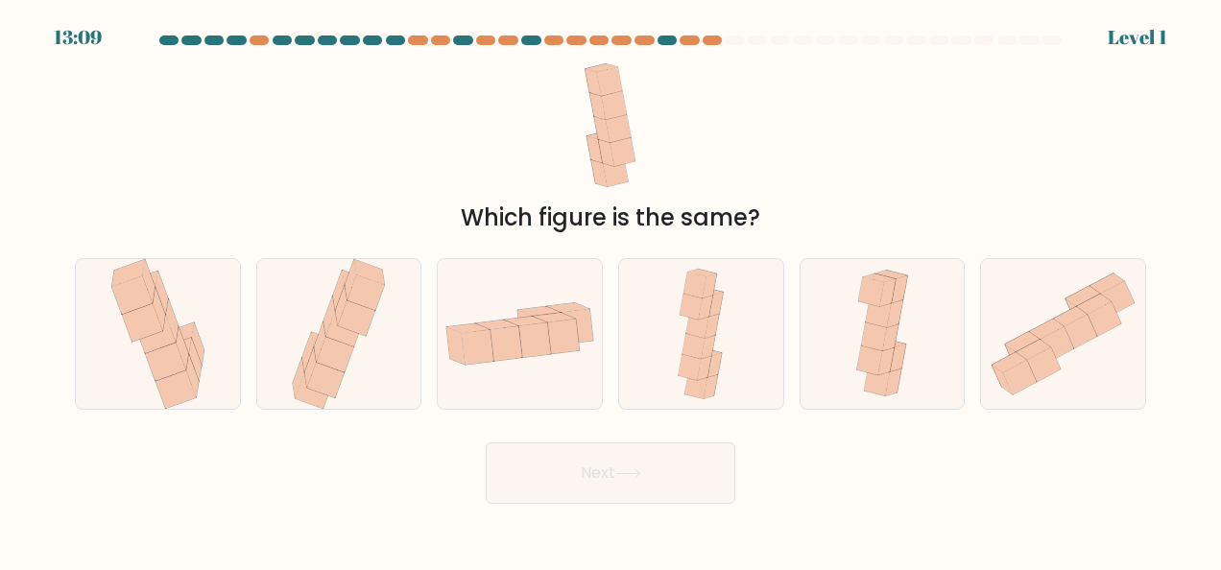
click at [974, 358] on div "f." at bounding box center [1063, 334] width 181 height 152
click at [992, 355] on icon at bounding box center [1063, 334] width 164 height 146
click at [612, 290] on input "f." at bounding box center [611, 287] width 1 height 5
radio input "true"
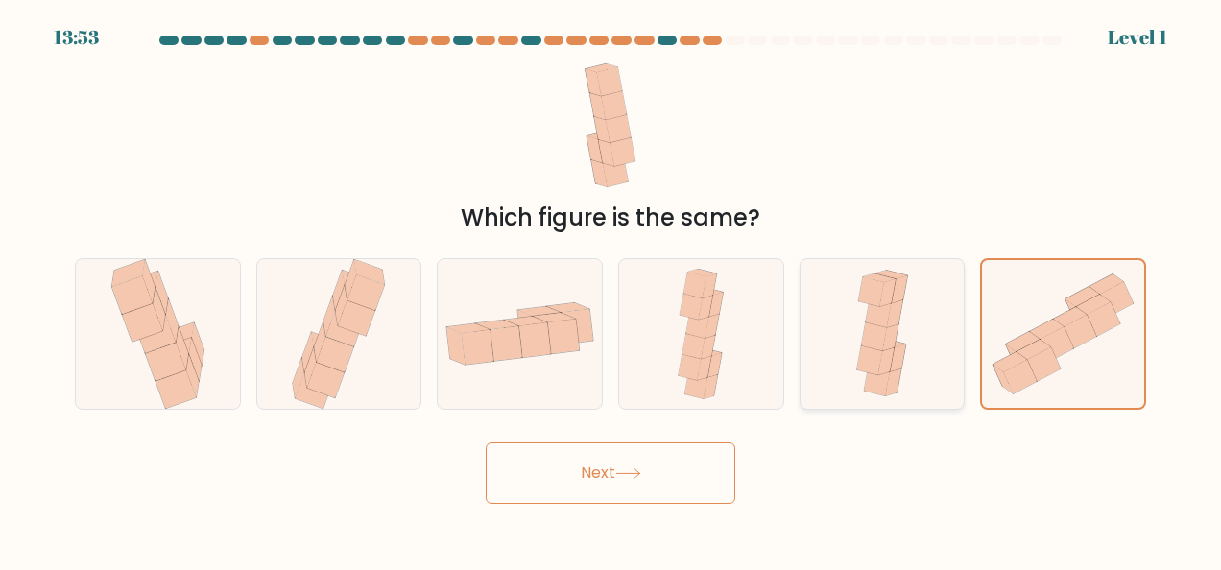
click at [839, 378] on div at bounding box center [883, 334] width 166 height 152
click at [612, 290] on input "e." at bounding box center [611, 287] width 1 height 5
radio input "true"
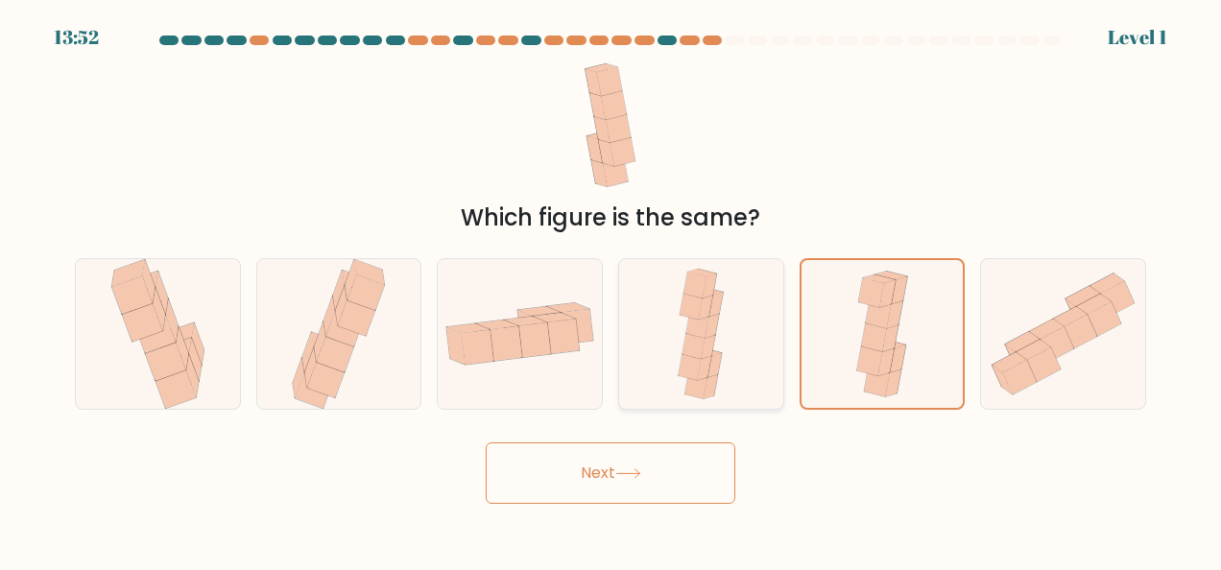
click at [707, 341] on icon at bounding box center [709, 346] width 14 height 24
click at [612, 290] on input "d." at bounding box center [611, 287] width 1 height 5
radio input "true"
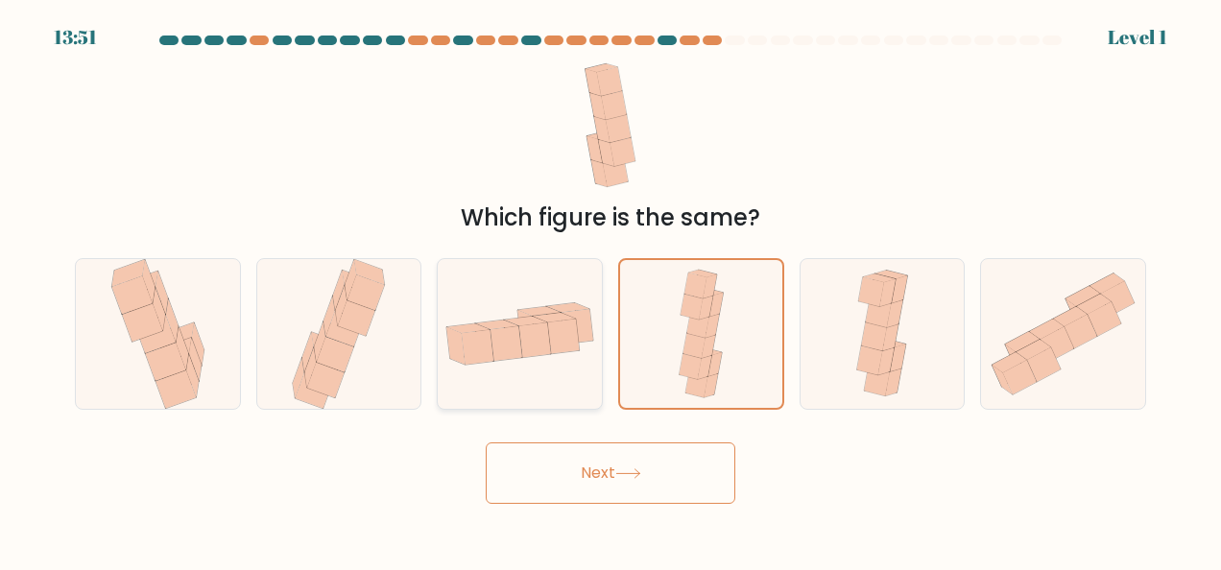
click at [485, 384] on div at bounding box center [520, 334] width 166 height 152
click at [611, 290] on input "c." at bounding box center [611, 287] width 1 height 5
radio input "true"
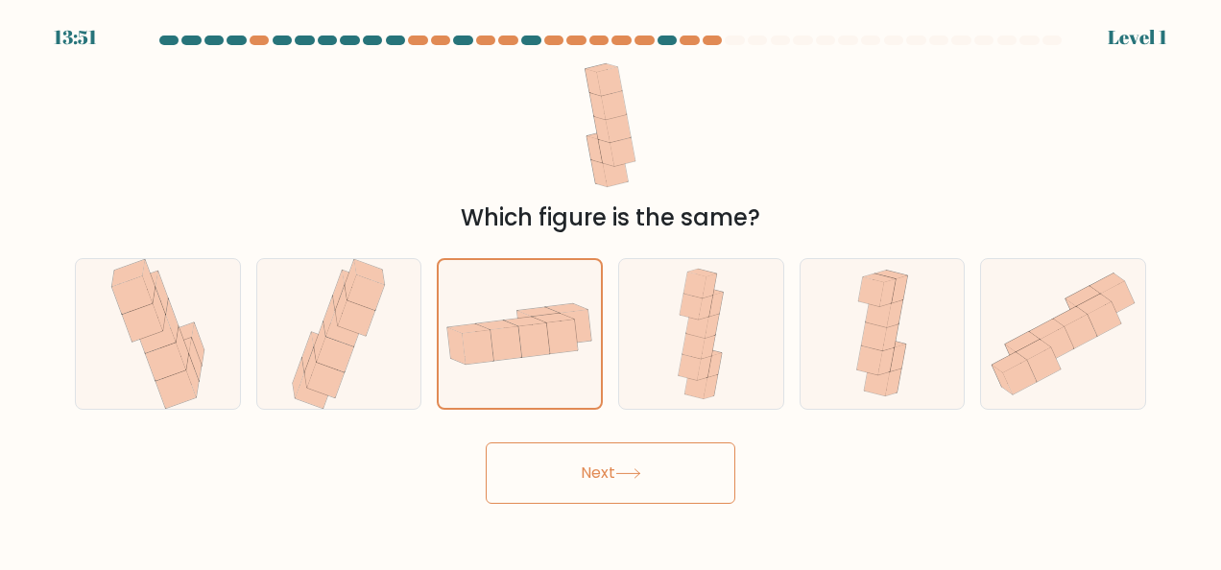
click at [597, 472] on button "Next" at bounding box center [611, 473] width 250 height 61
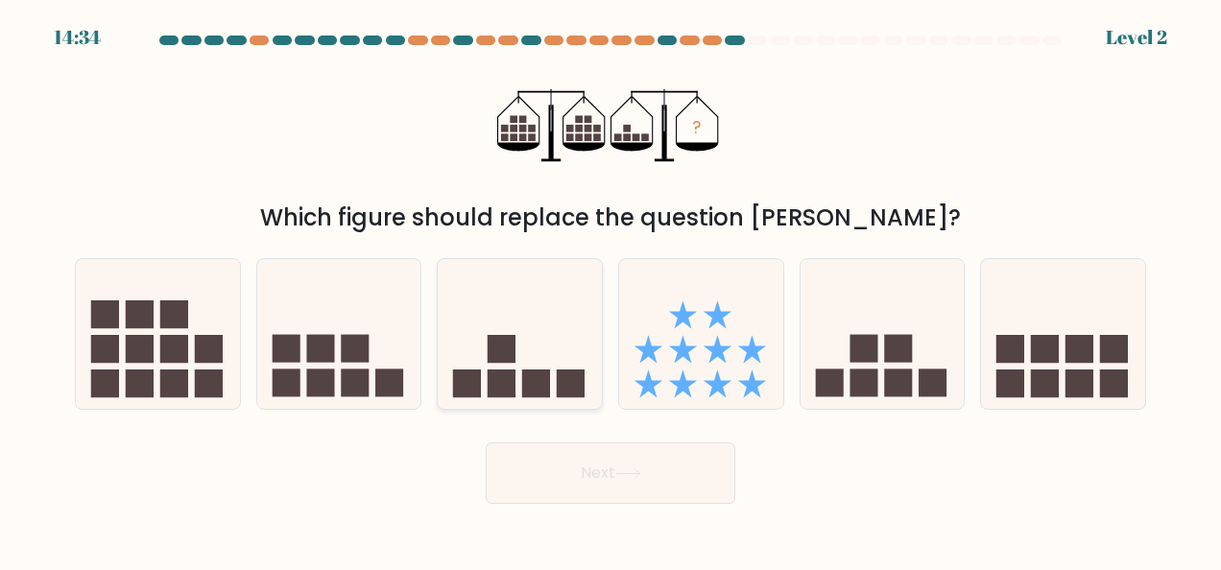
click at [566, 365] on icon at bounding box center [520, 333] width 164 height 135
click at [611, 290] on input "c." at bounding box center [611, 287] width 1 height 5
radio input "true"
click at [537, 485] on button "Next" at bounding box center [611, 473] width 250 height 61
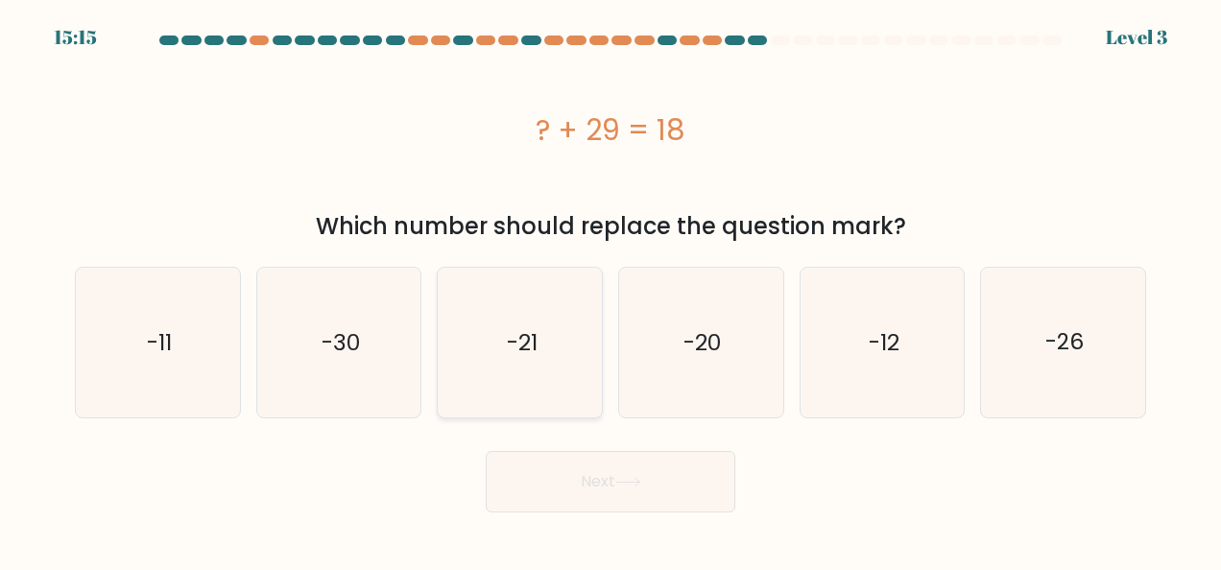
click at [513, 389] on icon "-21" at bounding box center [521, 343] width 150 height 150
drag, startPoint x: 513, startPoint y: 389, endPoint x: 590, endPoint y: 488, distance: 125.2
click at [590, 489] on button "Next" at bounding box center [611, 481] width 250 height 61
click at [688, 390] on icon "-20" at bounding box center [701, 343] width 150 height 150
click at [612, 290] on input "d. -20" at bounding box center [611, 287] width 1 height 5
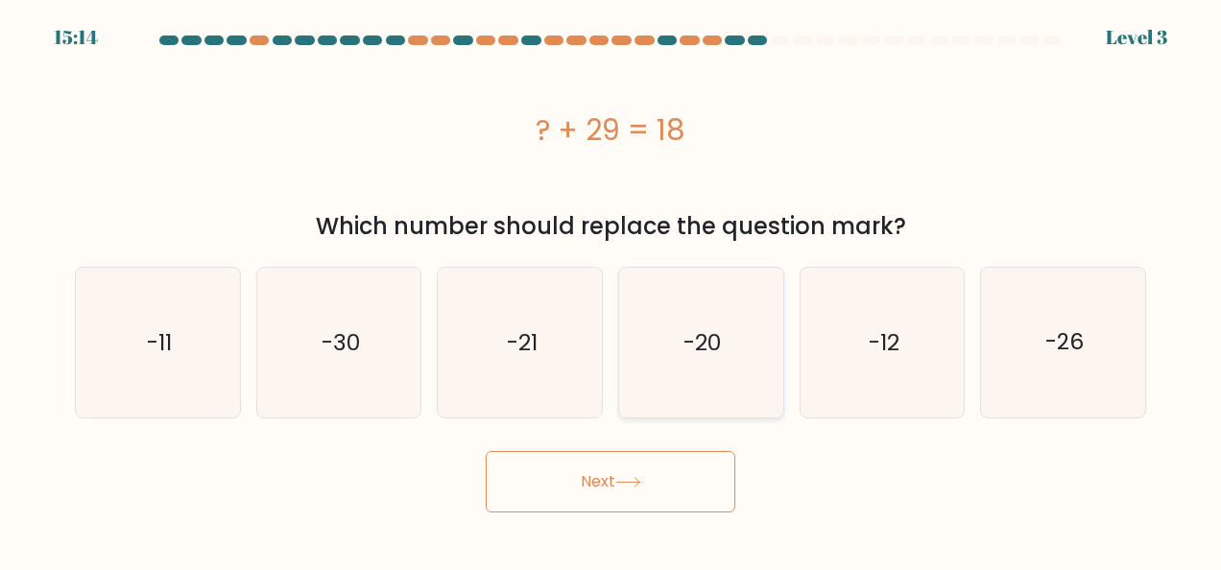
radio input "true"
click at [609, 498] on button "Next" at bounding box center [611, 481] width 250 height 61
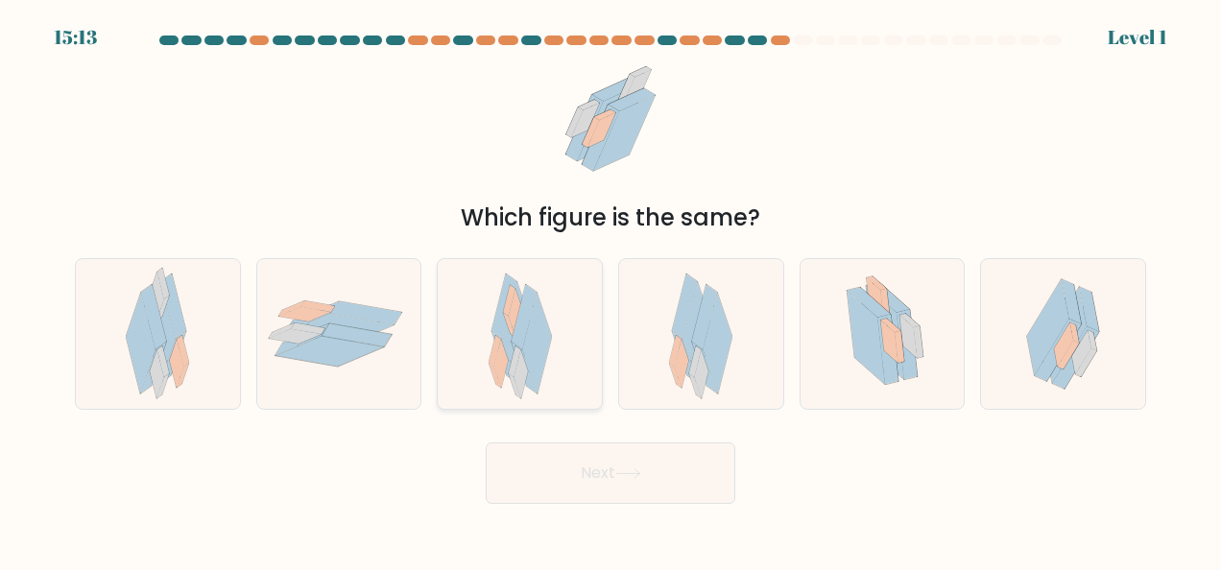
click at [472, 374] on div at bounding box center [520, 334] width 166 height 152
click at [611, 290] on input "c." at bounding box center [611, 287] width 1 height 5
radio input "true"
click at [567, 477] on button "Next" at bounding box center [611, 473] width 250 height 61
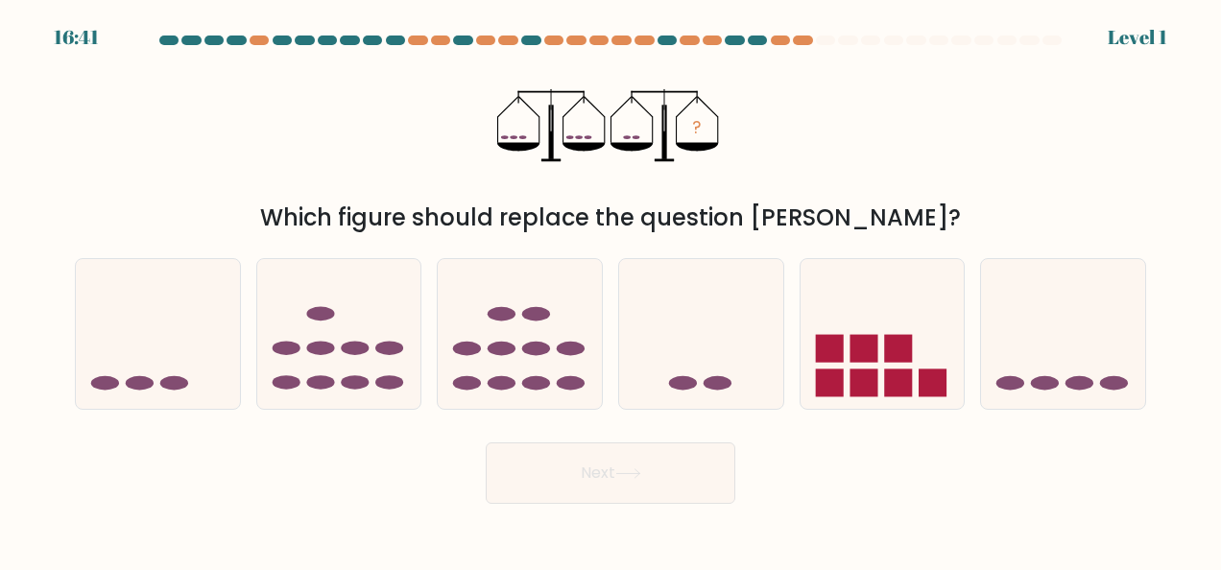
click at [716, 380] on ellipse at bounding box center [718, 383] width 28 height 14
click at [612, 290] on input "d." at bounding box center [611, 287] width 1 height 5
radio input "true"
click at [629, 473] on icon at bounding box center [629, 474] width 26 height 11
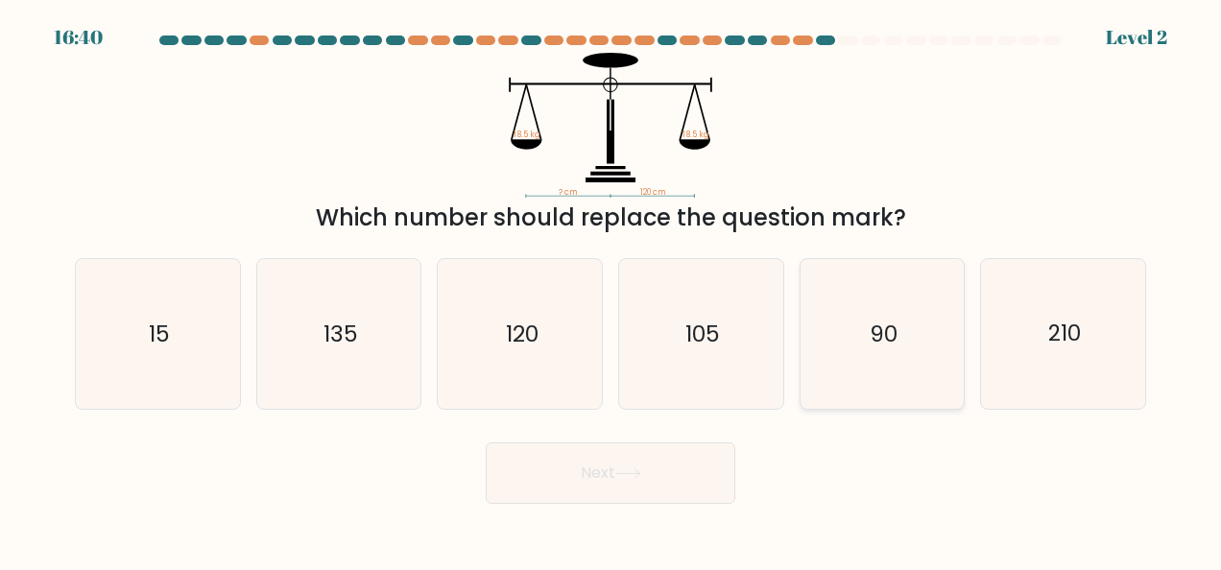
click at [849, 361] on icon "90" at bounding box center [883, 334] width 150 height 150
click at [612, 290] on input "e. 90" at bounding box center [611, 287] width 1 height 5
radio input "true"
click at [654, 449] on button "Next" at bounding box center [611, 473] width 250 height 61
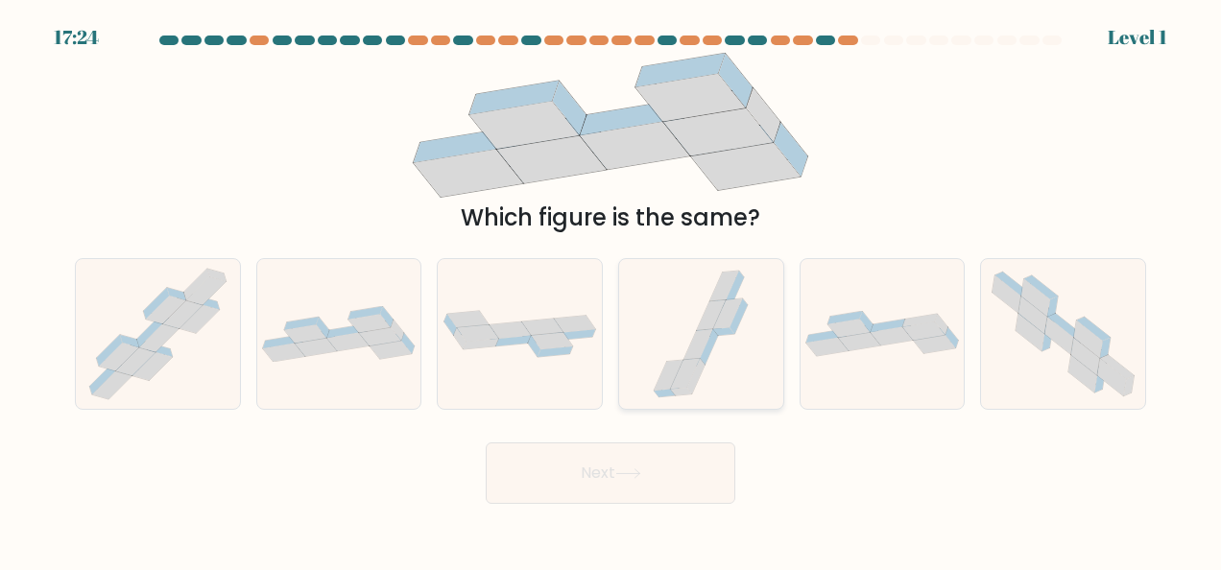
click at [661, 351] on icon at bounding box center [700, 334] width 111 height 150
click at [612, 290] on input "d." at bounding box center [611, 287] width 1 height 5
radio input "true"
click at [637, 494] on button "Next" at bounding box center [611, 473] width 250 height 61
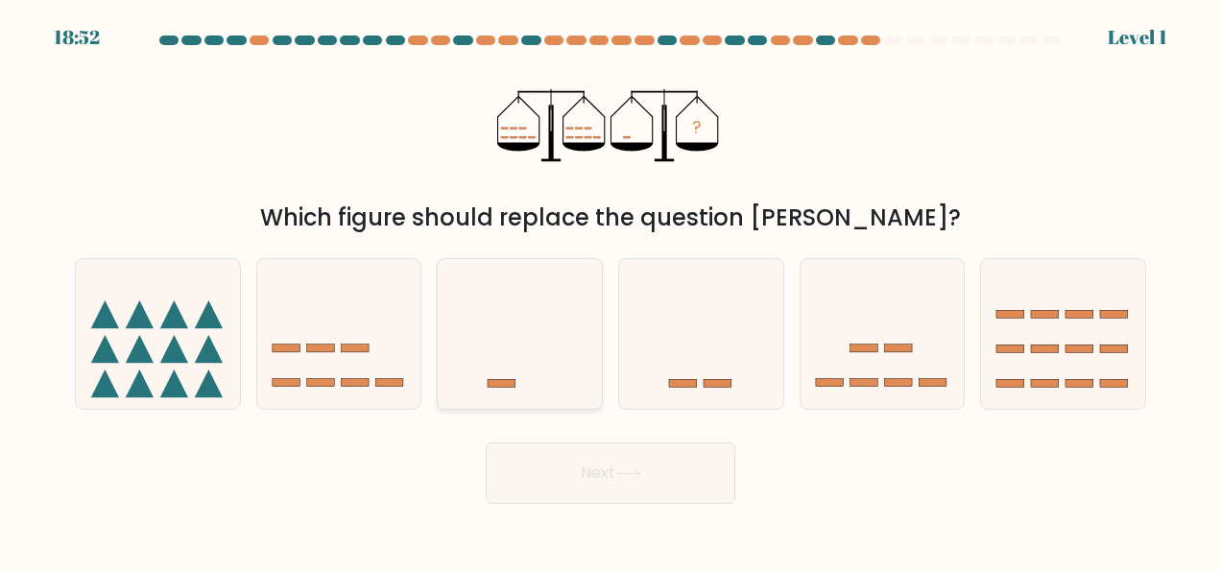
click at [544, 394] on icon at bounding box center [520, 333] width 164 height 135
click at [611, 290] on input "c." at bounding box center [611, 287] width 1 height 5
radio input "true"
click at [592, 475] on button "Next" at bounding box center [611, 473] width 250 height 61
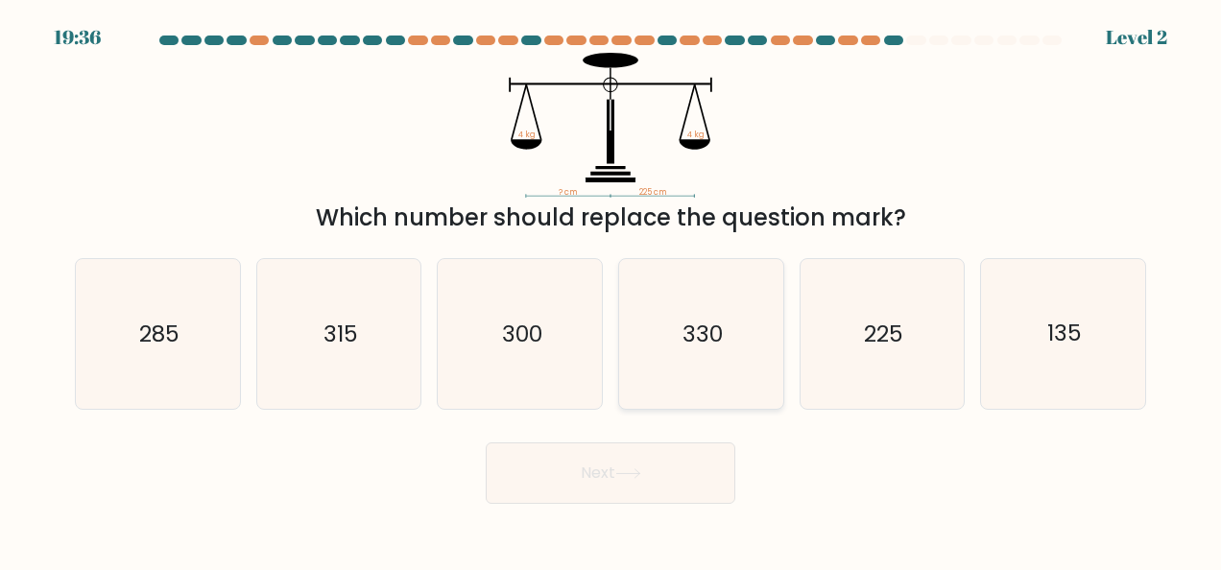
click at [688, 376] on icon "330" at bounding box center [701, 334] width 150 height 150
click at [612, 290] on input "d. 330" at bounding box center [611, 287] width 1 height 5
radio input "true"
click at [670, 473] on button "Next" at bounding box center [611, 473] width 250 height 61
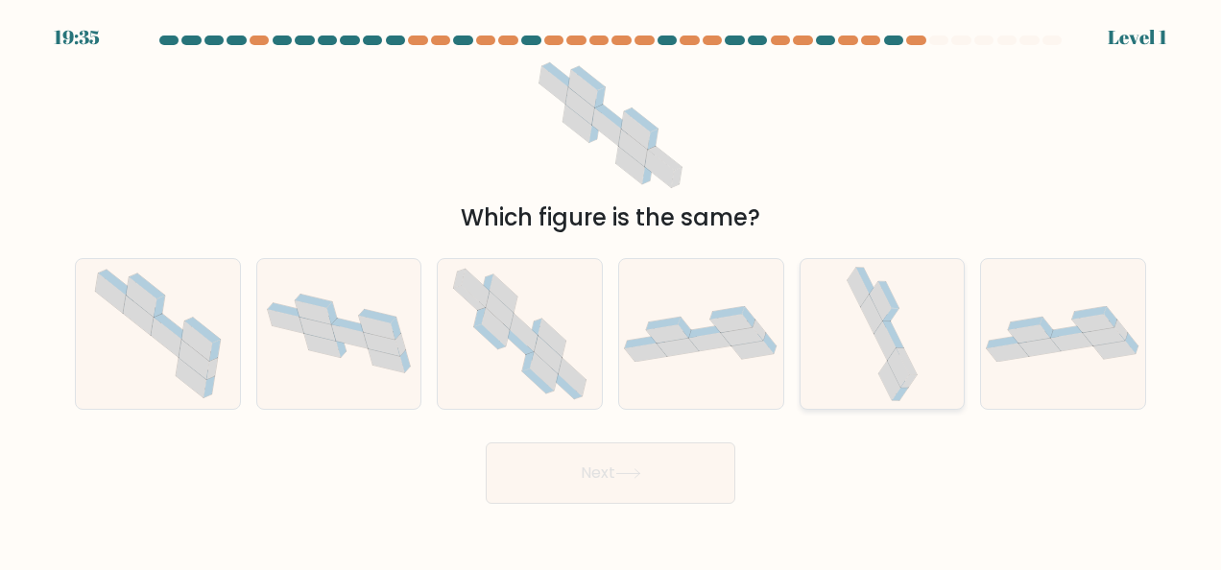
click at [860, 358] on icon at bounding box center [882, 334] width 79 height 150
click at [612, 290] on input "e." at bounding box center [611, 287] width 1 height 5
radio input "true"
click at [650, 497] on button "Next" at bounding box center [611, 473] width 250 height 61
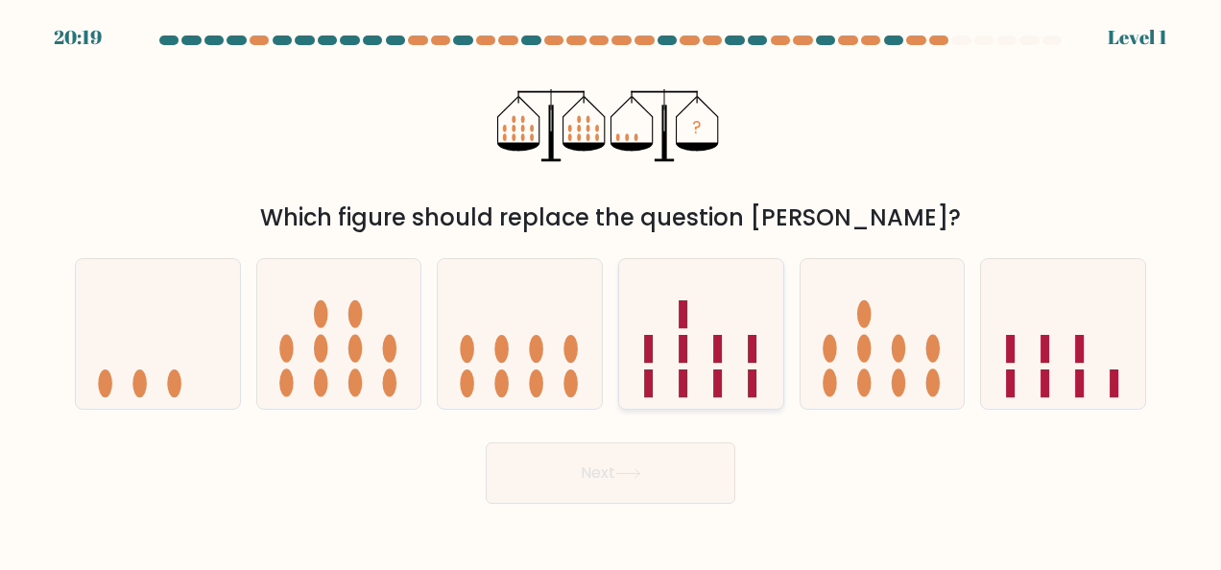
click at [747, 378] on icon at bounding box center [701, 333] width 164 height 135
click at [612, 290] on input "d." at bounding box center [611, 287] width 1 height 5
radio input "true"
click at [661, 471] on button "Next" at bounding box center [611, 473] width 250 height 61
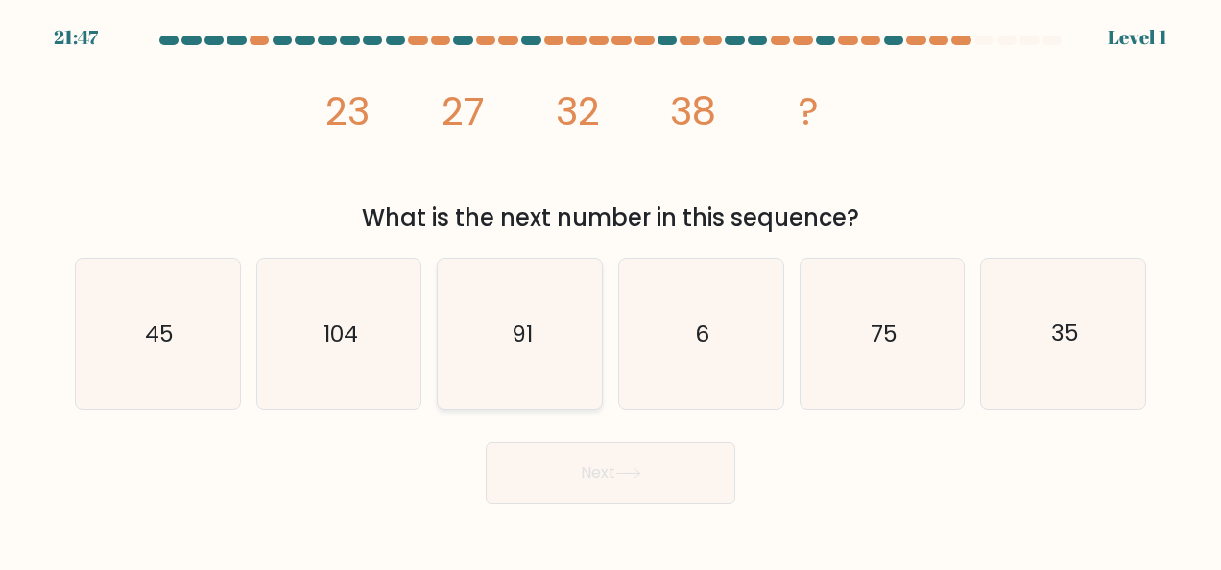
click at [582, 376] on icon "91" at bounding box center [521, 334] width 150 height 150
click at [611, 290] on input "c. 91" at bounding box center [611, 287] width 1 height 5
radio input "true"
click at [595, 513] on body "21:47 Level 1" at bounding box center [610, 285] width 1221 height 570
click at [599, 476] on button "Next" at bounding box center [611, 473] width 250 height 61
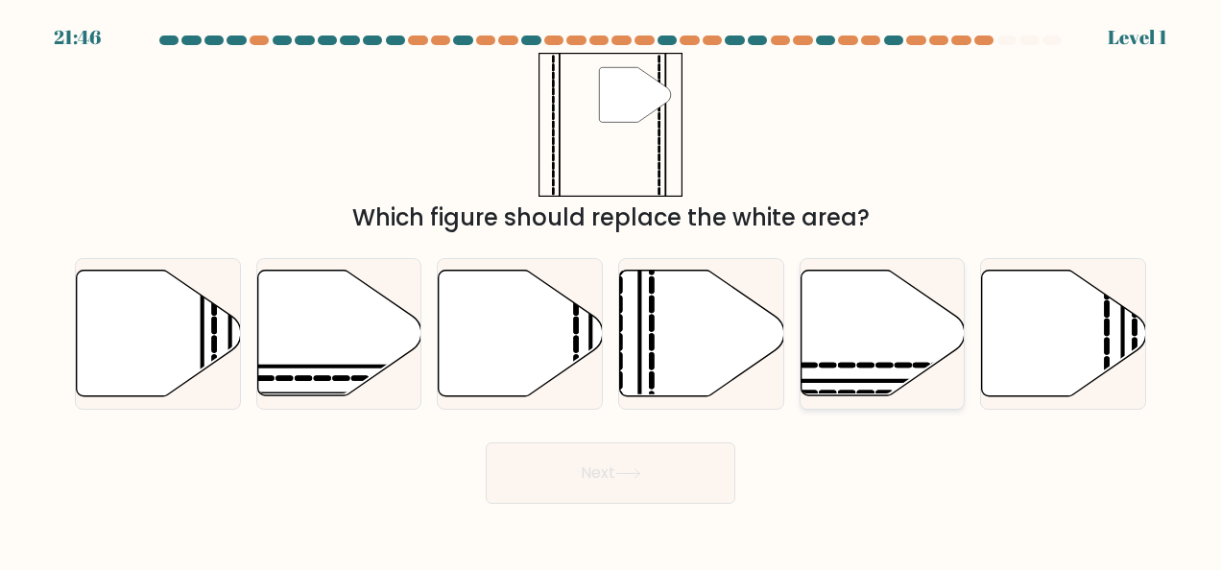
click at [803, 398] on div at bounding box center [883, 334] width 166 height 152
click at [612, 290] on input "e." at bounding box center [611, 287] width 1 height 5
radio input "true"
click at [563, 540] on body "22:30 Level 1" at bounding box center [610, 285] width 1221 height 570
click at [621, 480] on button "Next" at bounding box center [611, 473] width 250 height 61
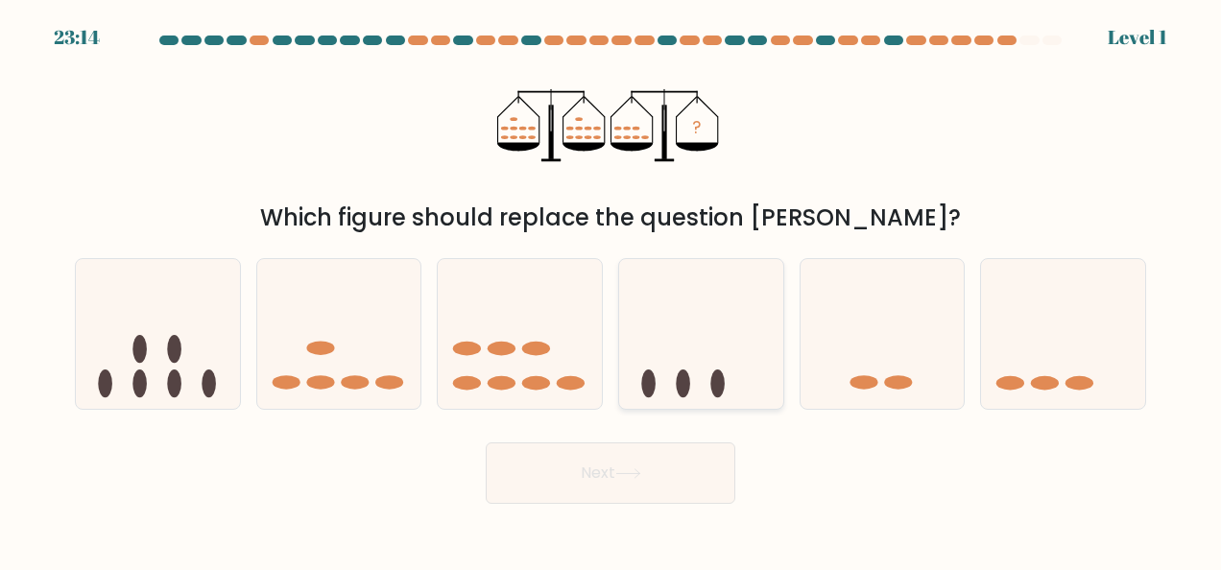
click at [661, 370] on icon at bounding box center [701, 333] width 164 height 135
click at [612, 290] on input "d." at bounding box center [611, 287] width 1 height 5
radio input "true"
click at [649, 479] on button "Next" at bounding box center [611, 473] width 250 height 61
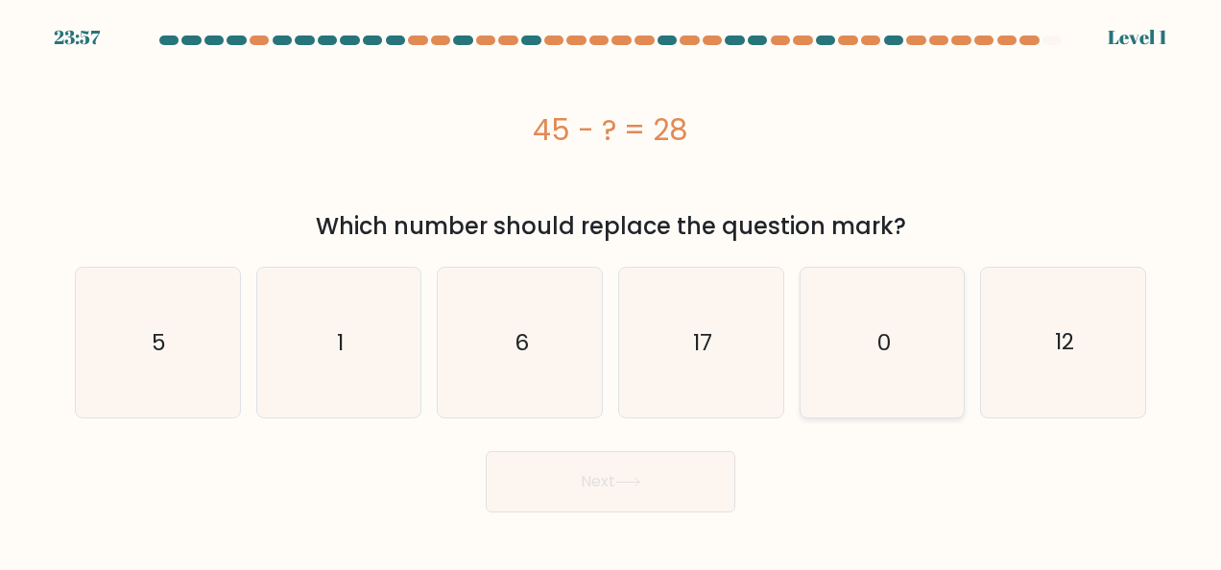
click at [830, 379] on icon "0" at bounding box center [883, 343] width 150 height 150
click at [612, 290] on input "e. 0" at bounding box center [611, 287] width 1 height 5
radio input "true"
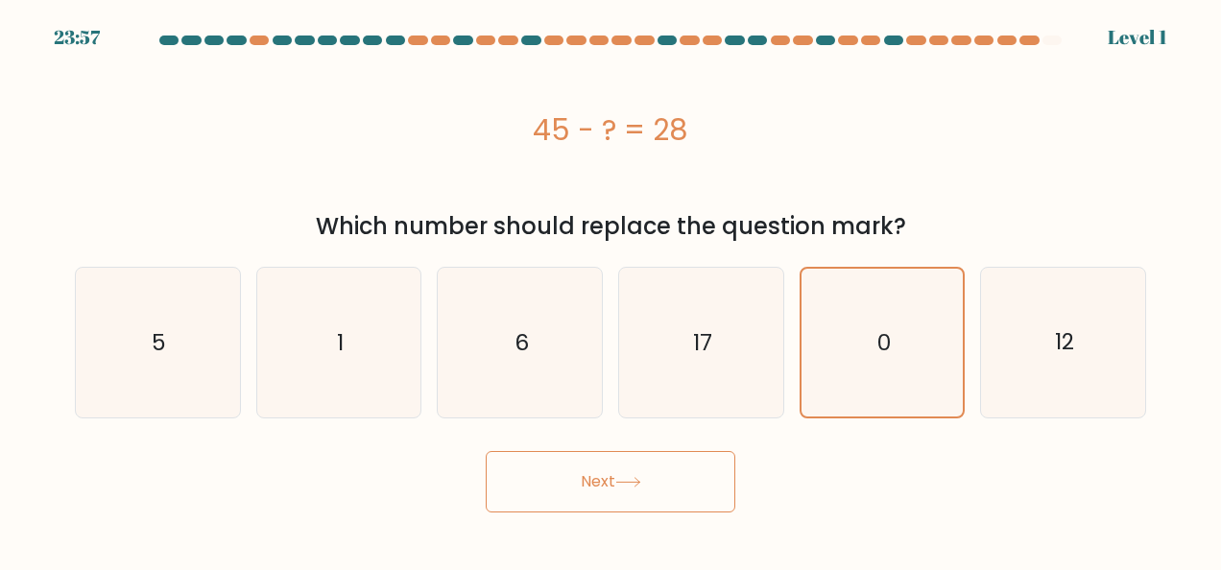
click at [695, 476] on button "Next" at bounding box center [611, 481] width 250 height 61
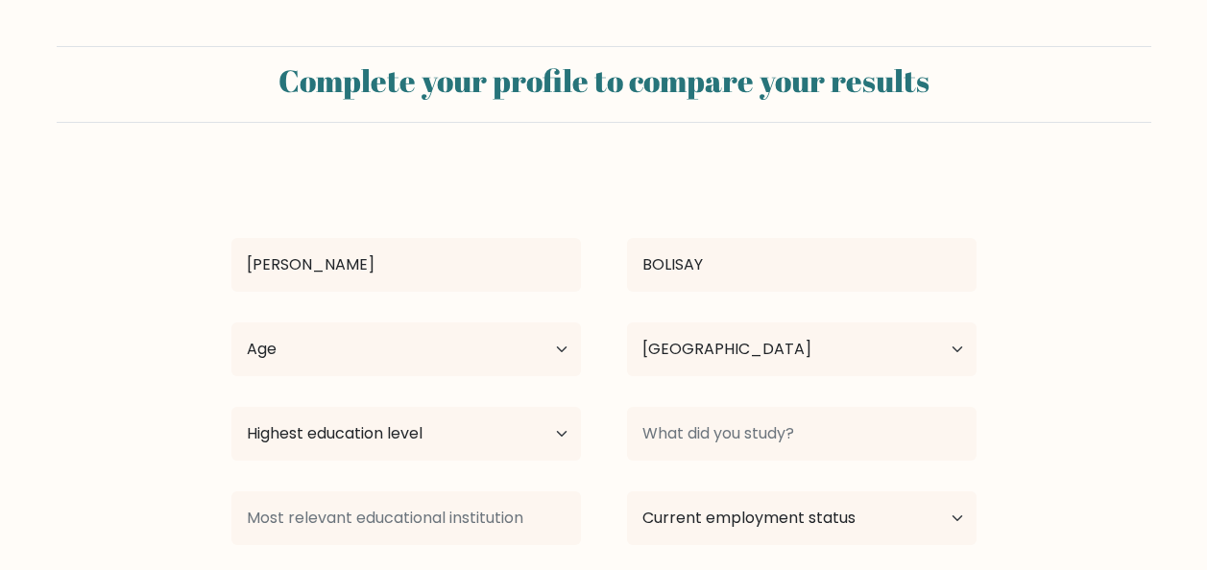
select select "PH"
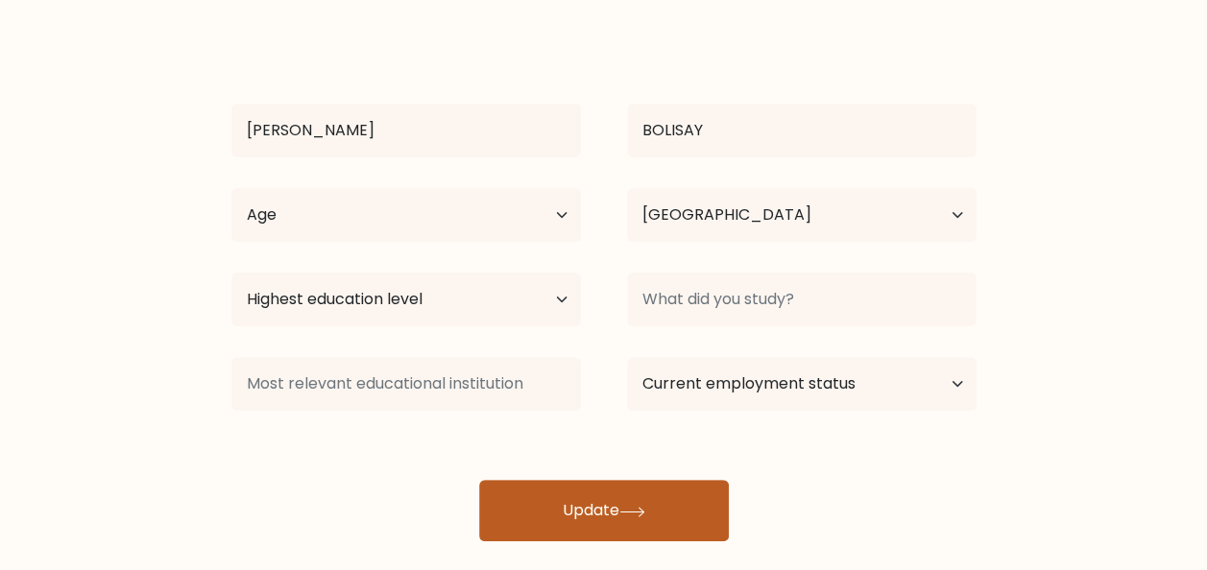
scroll to position [157, 0]
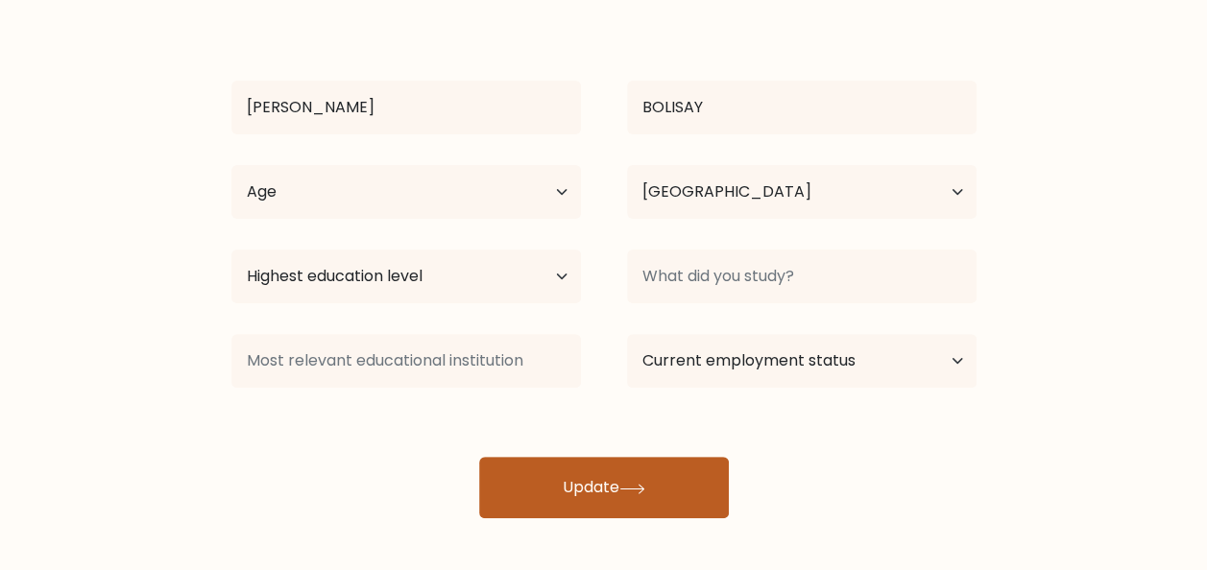
click at [630, 475] on button "Update" at bounding box center [604, 487] width 250 height 61
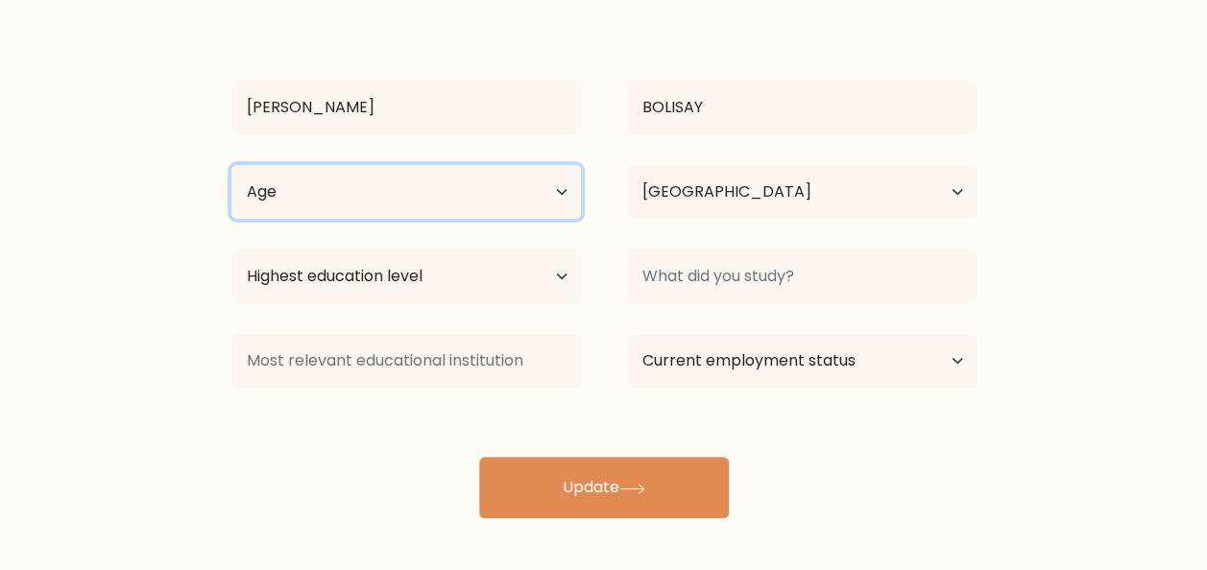
click at [344, 198] on select "Age Under 18 years old 18-24 years old 25-34 years old 35-44 years old 45-54 ye…" at bounding box center [406, 192] width 350 height 54
select select "18_24"
click at [231, 165] on select "Age Under 18 years old 18-24 years old 25-34 years old 35-44 years old 45-54 ye…" at bounding box center [406, 192] width 350 height 54
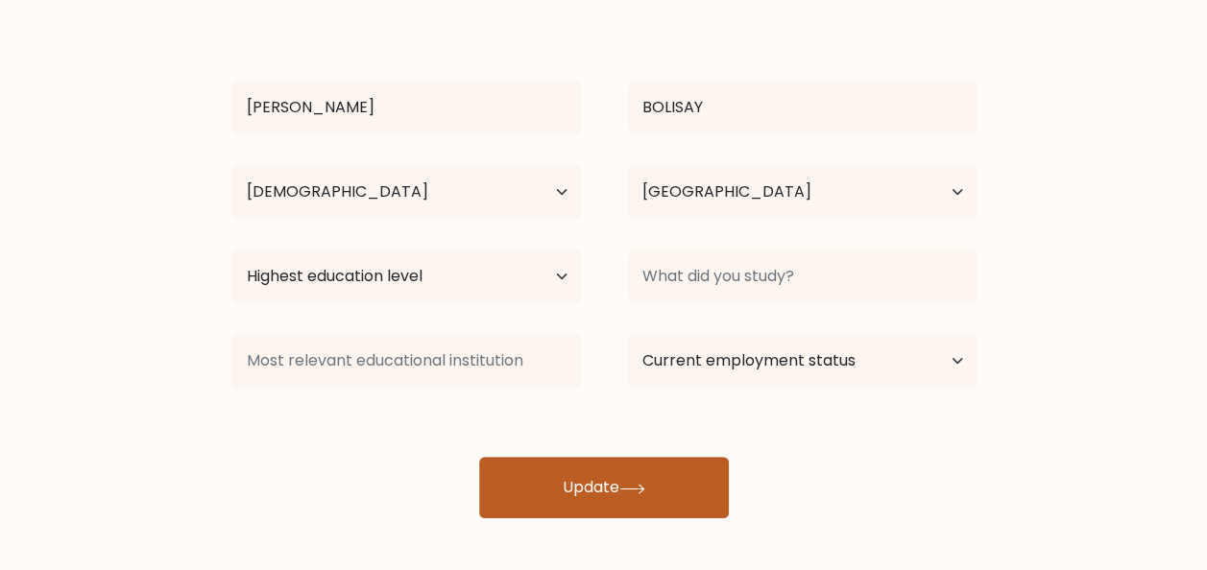
click at [512, 485] on button "Update" at bounding box center [604, 487] width 250 height 61
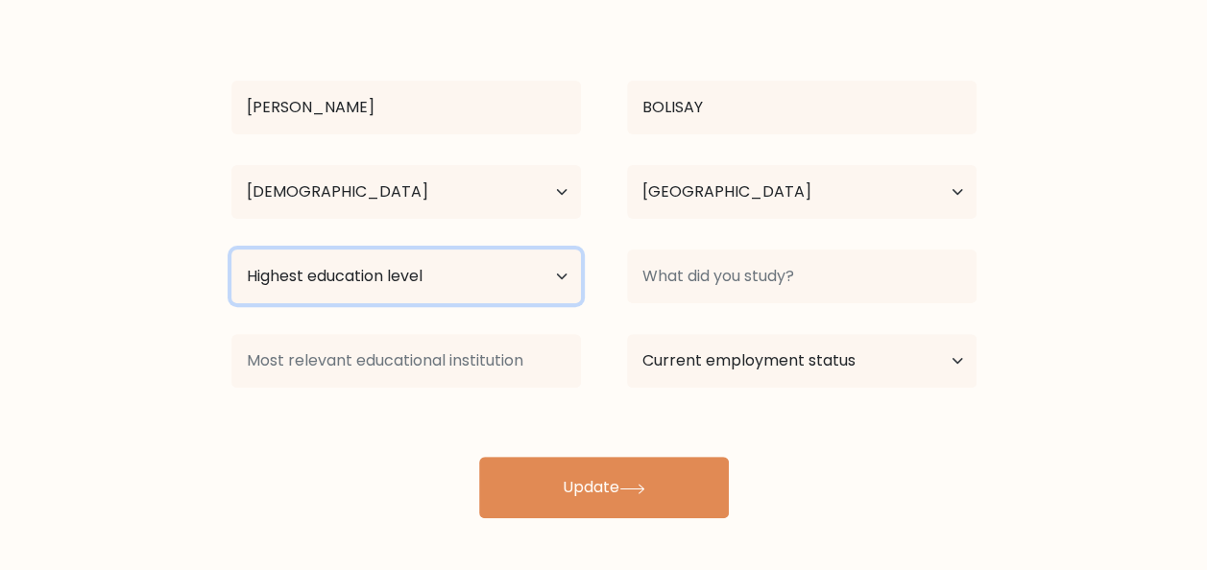
click at [483, 272] on select "Highest education level No schooling Primary Lower Secondary Upper Secondary Oc…" at bounding box center [406, 277] width 350 height 54
click at [231, 250] on select "Highest education level No schooling Primary Lower Secondary Upper Secondary Oc…" at bounding box center [406, 277] width 350 height 54
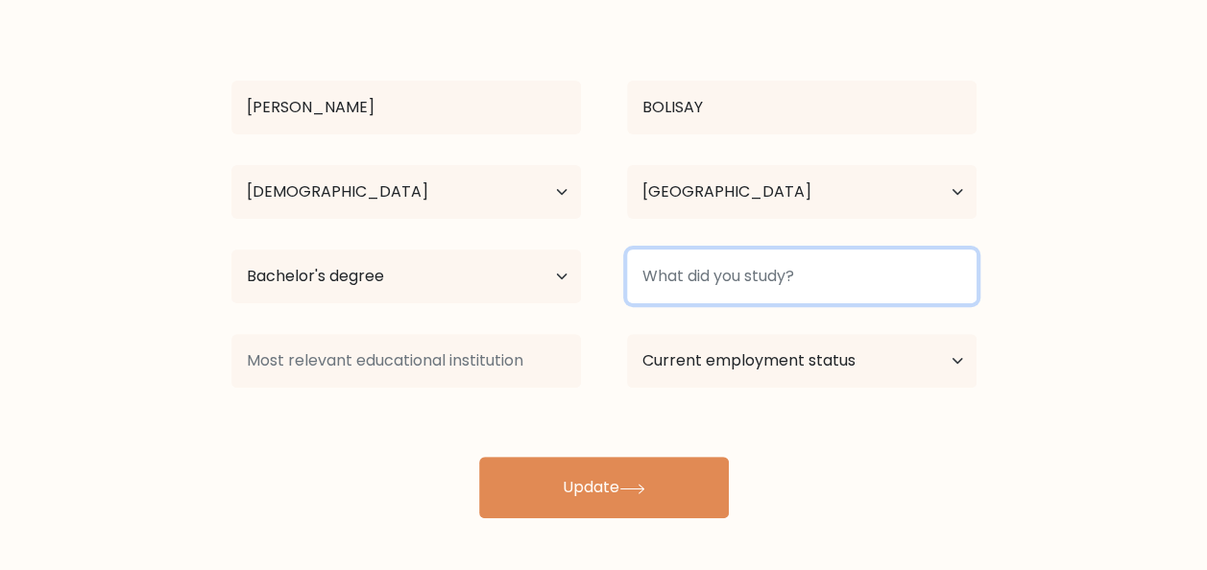
click at [691, 298] on input at bounding box center [802, 277] width 350 height 54
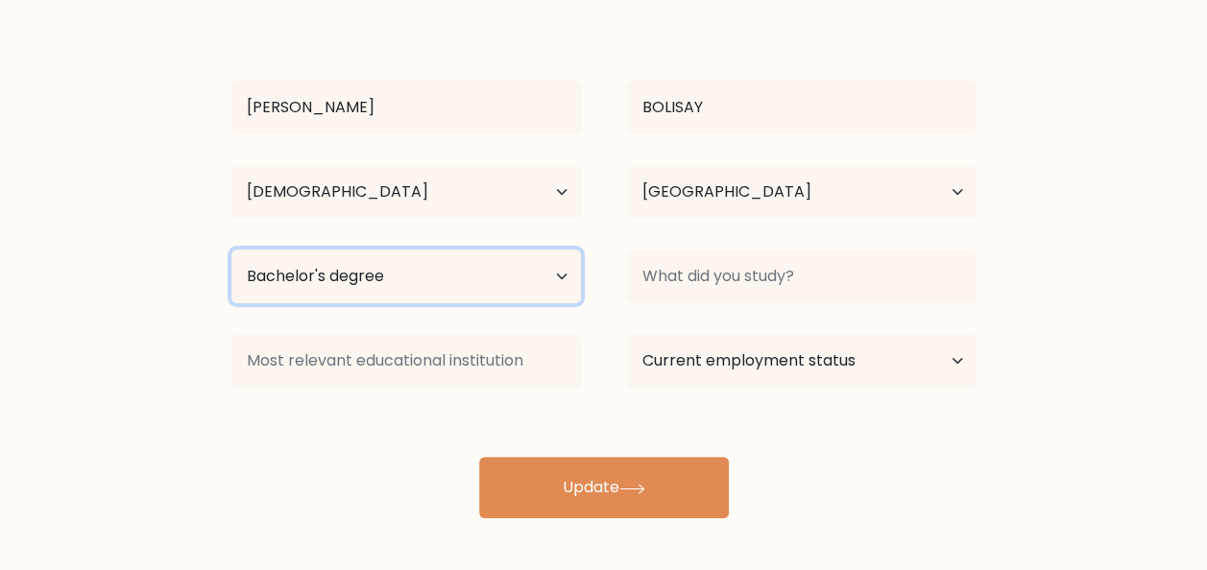
click at [412, 300] on select "Highest education level No schooling Primary Lower Secondary Upper Secondary Oc…" at bounding box center [406, 277] width 350 height 54
select select "primary"
click at [231, 250] on select "Highest education level No schooling Primary Lower Secondary Upper Secondary Oc…" at bounding box center [406, 277] width 350 height 54
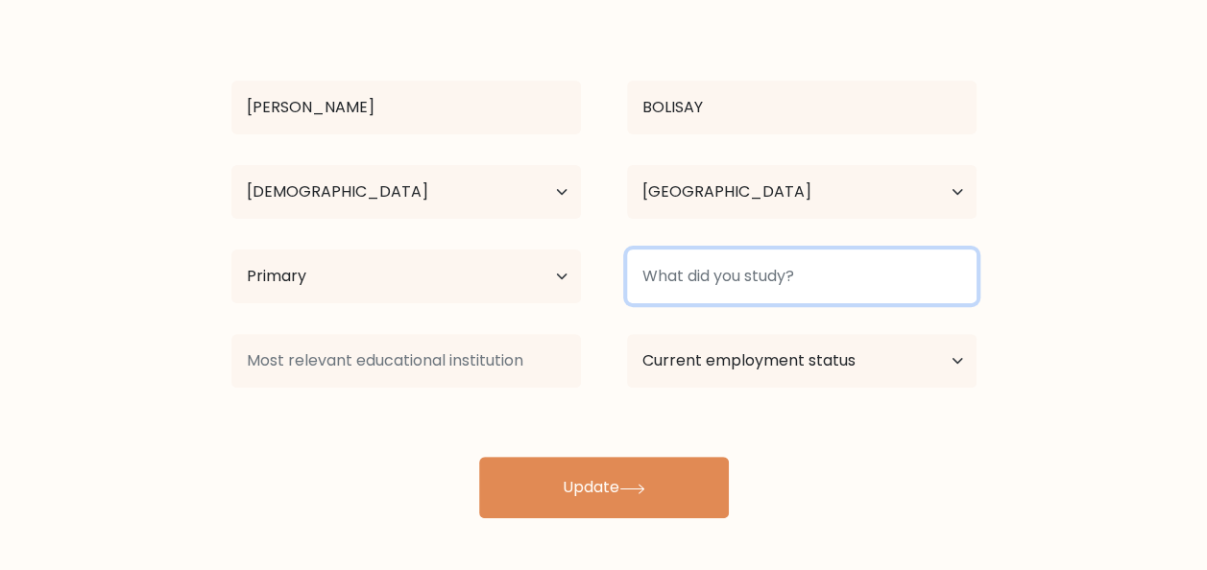
click at [729, 296] on input at bounding box center [802, 277] width 350 height 54
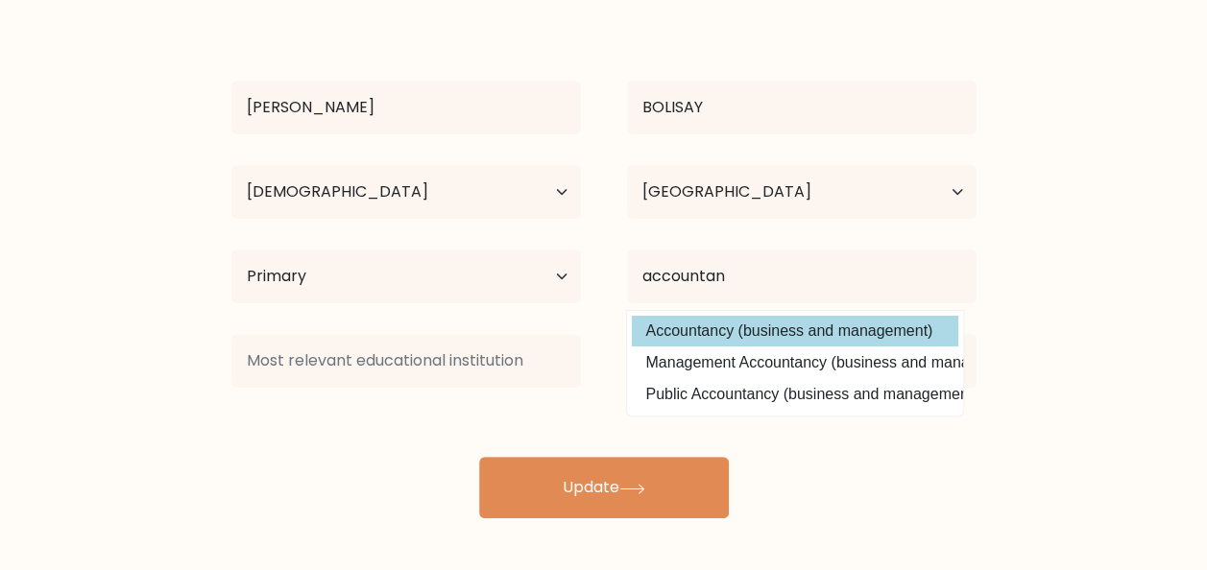
click at [857, 322] on option "Accountancy (business and management)" at bounding box center [795, 331] width 326 height 31
type input "Accountancy"
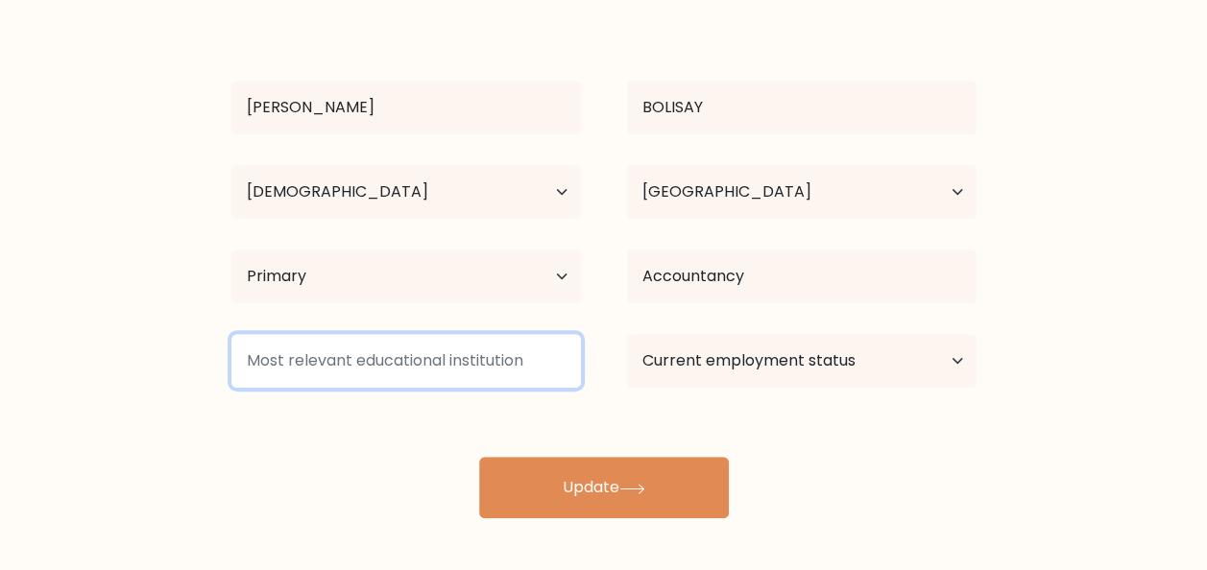
click at [536, 337] on input at bounding box center [406, 361] width 350 height 54
click at [519, 367] on input at bounding box center [406, 361] width 350 height 54
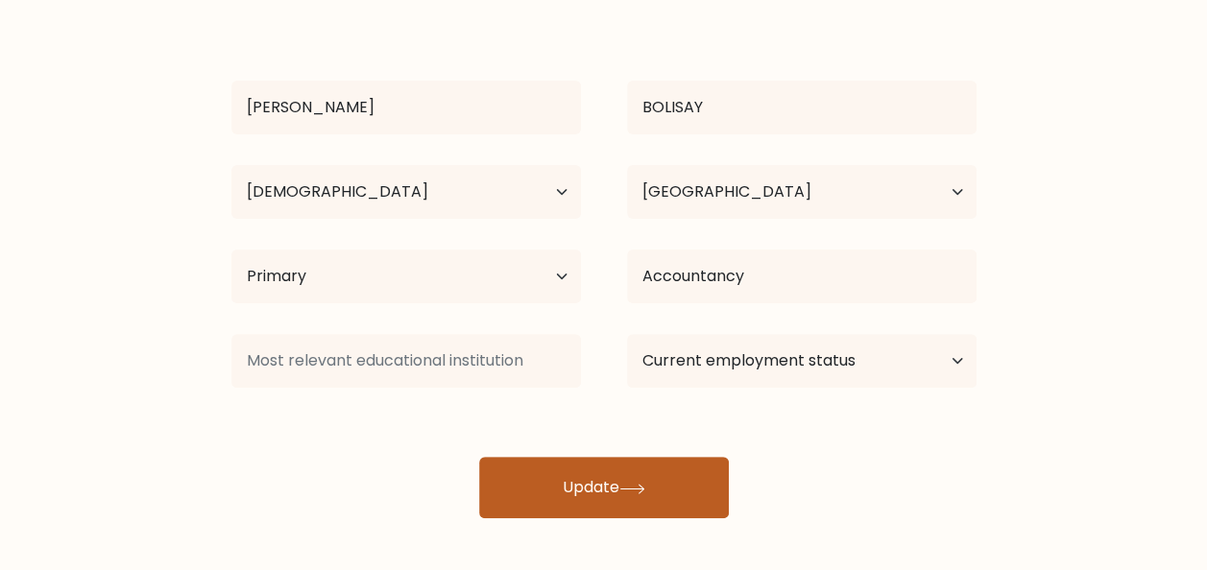
click at [599, 515] on button "Update" at bounding box center [604, 487] width 250 height 61
click at [597, 490] on button "Update" at bounding box center [604, 487] width 250 height 61
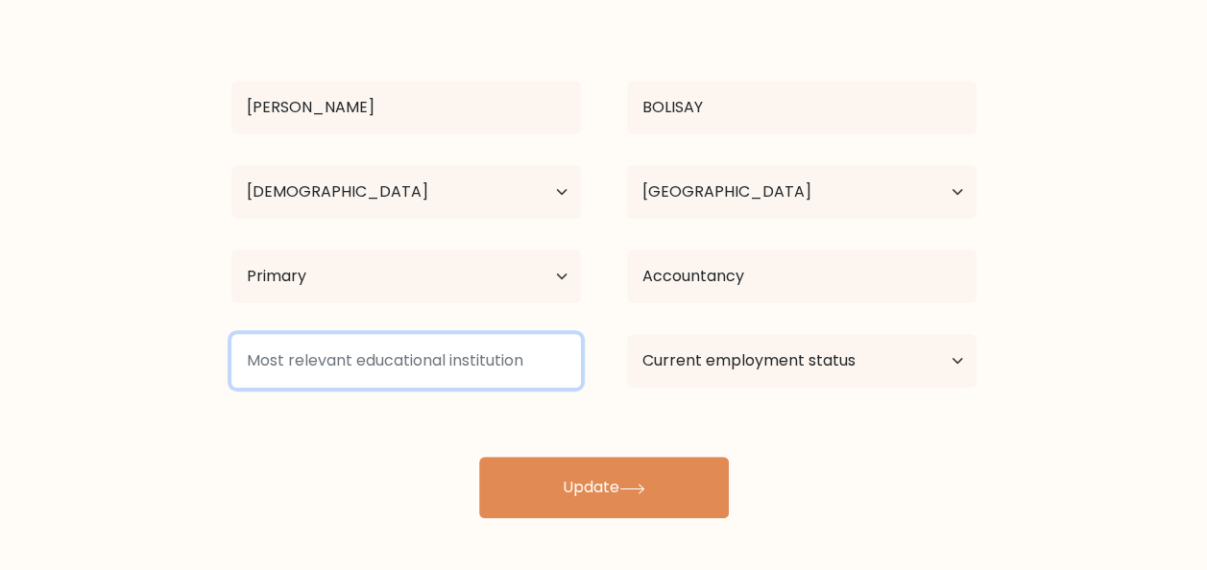
click at [538, 378] on input at bounding box center [406, 361] width 350 height 54
drag, startPoint x: 533, startPoint y: 362, endPoint x: 403, endPoint y: 364, distance: 129.6
click at [403, 364] on input at bounding box center [406, 361] width 350 height 54
type input "none"
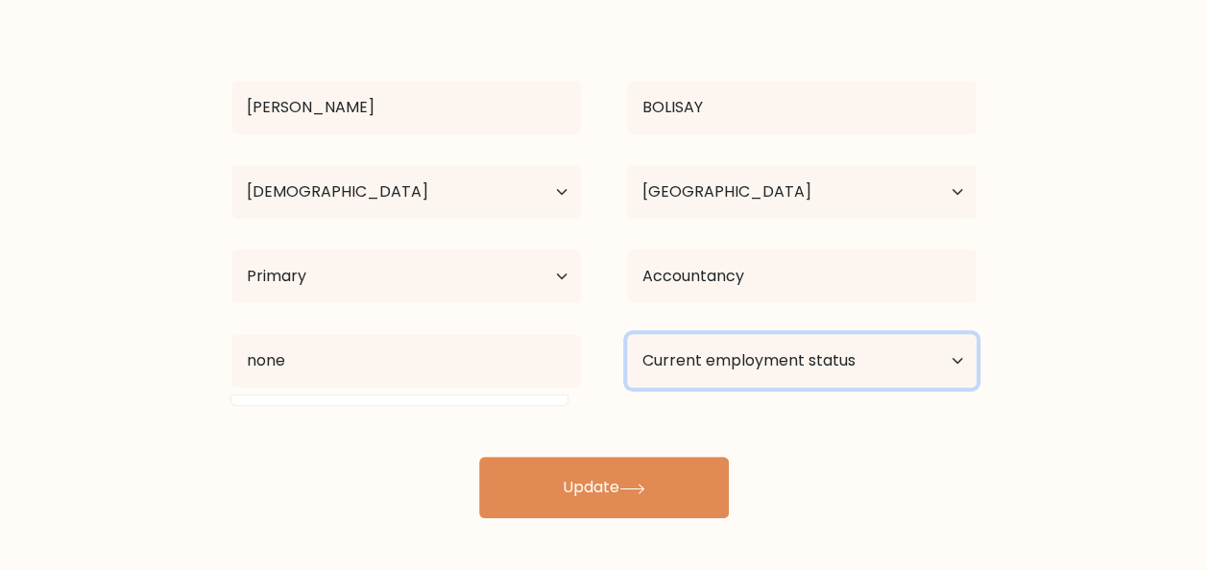
click at [784, 363] on select "Current employment status Employed Student Retired Other / prefer not to answer" at bounding box center [802, 361] width 350 height 54
select select "retired"
click at [627, 334] on select "Current employment status Employed Student Retired Other / prefer not to answer" at bounding box center [802, 361] width 350 height 54
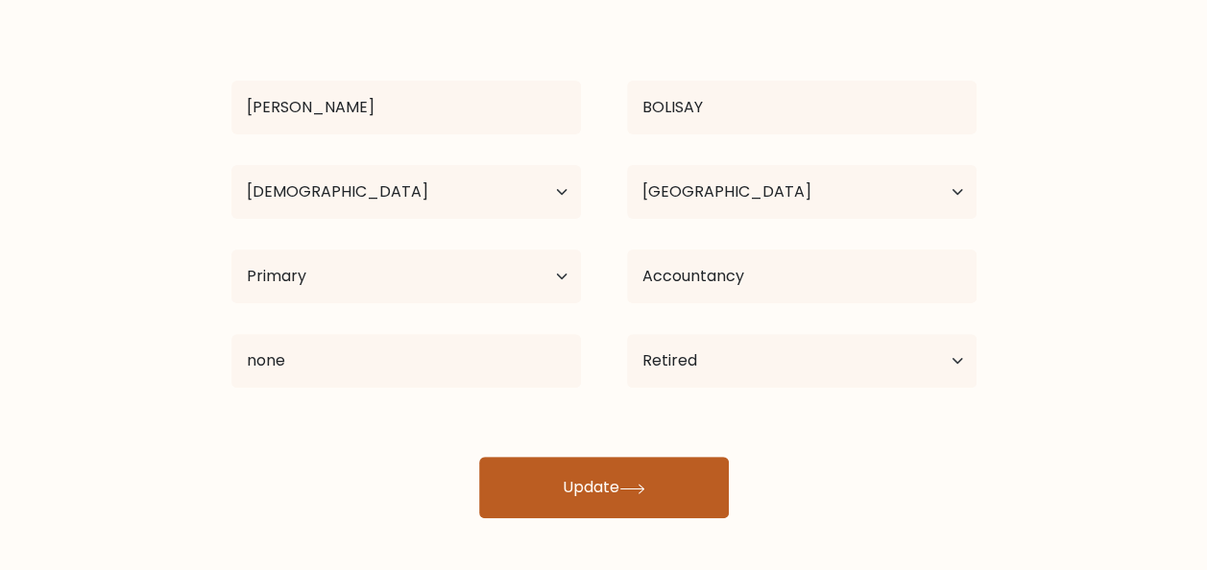
click at [544, 485] on div "AARON ASHLEY BOLISAY Age Under 18 years old 18-24 years old 25-34 years old 35-…" at bounding box center [604, 265] width 768 height 507
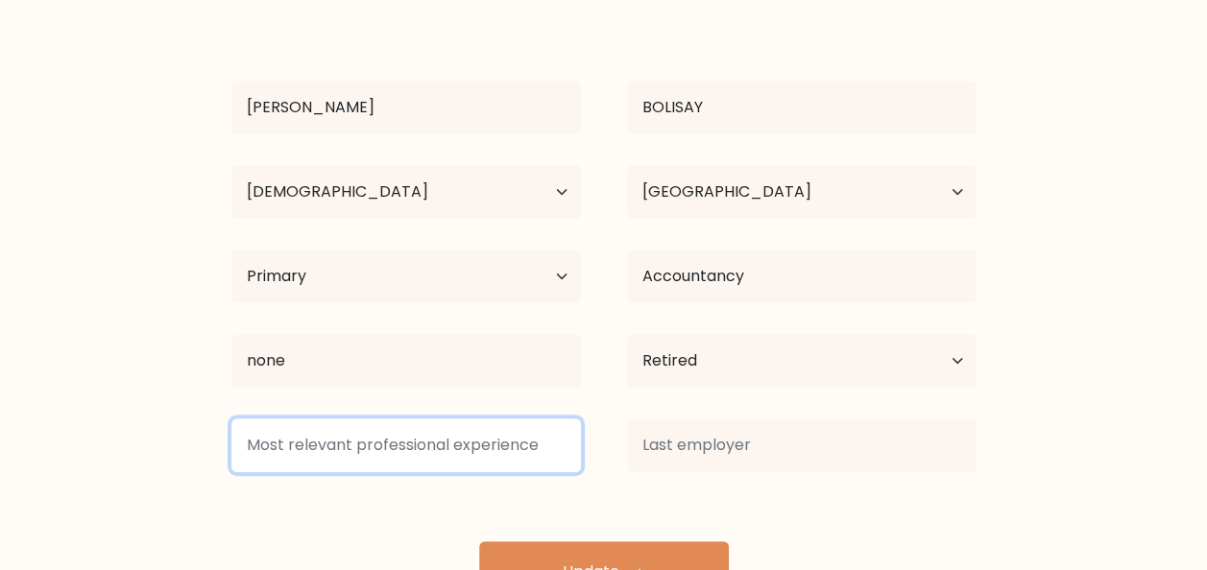
click at [497, 461] on input at bounding box center [406, 446] width 350 height 54
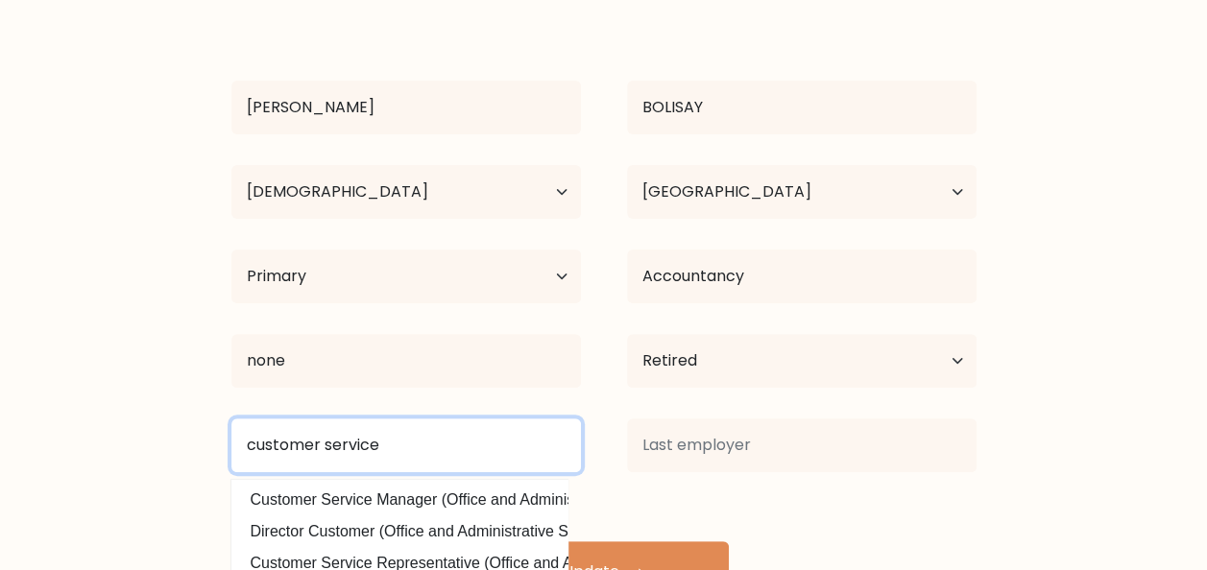
type input "customer service"
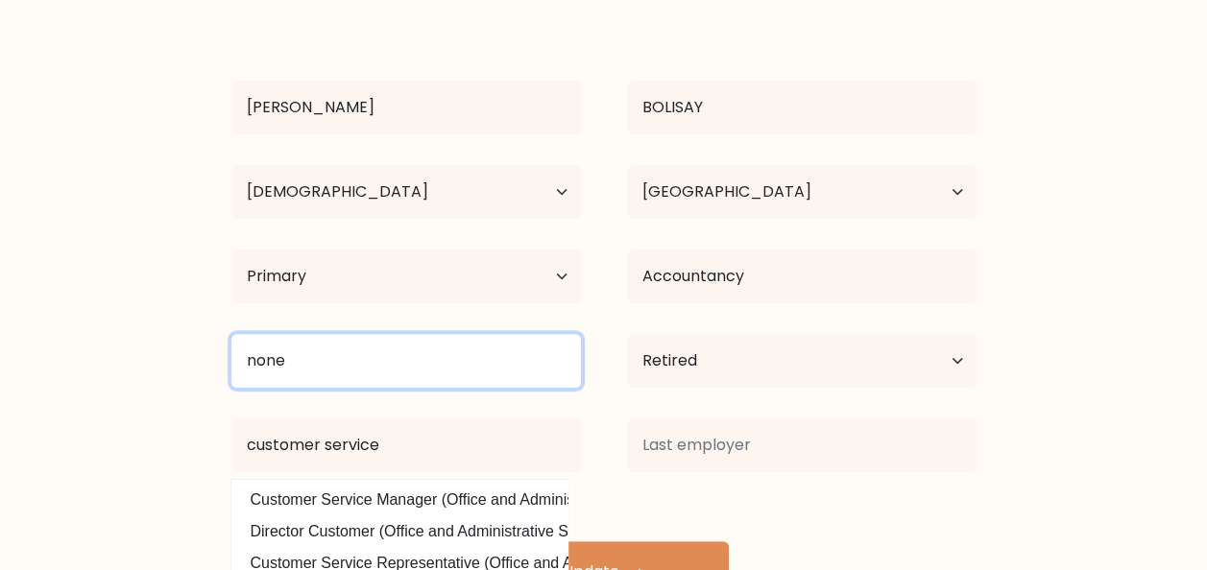
click at [323, 358] on input "none" at bounding box center [406, 361] width 350 height 54
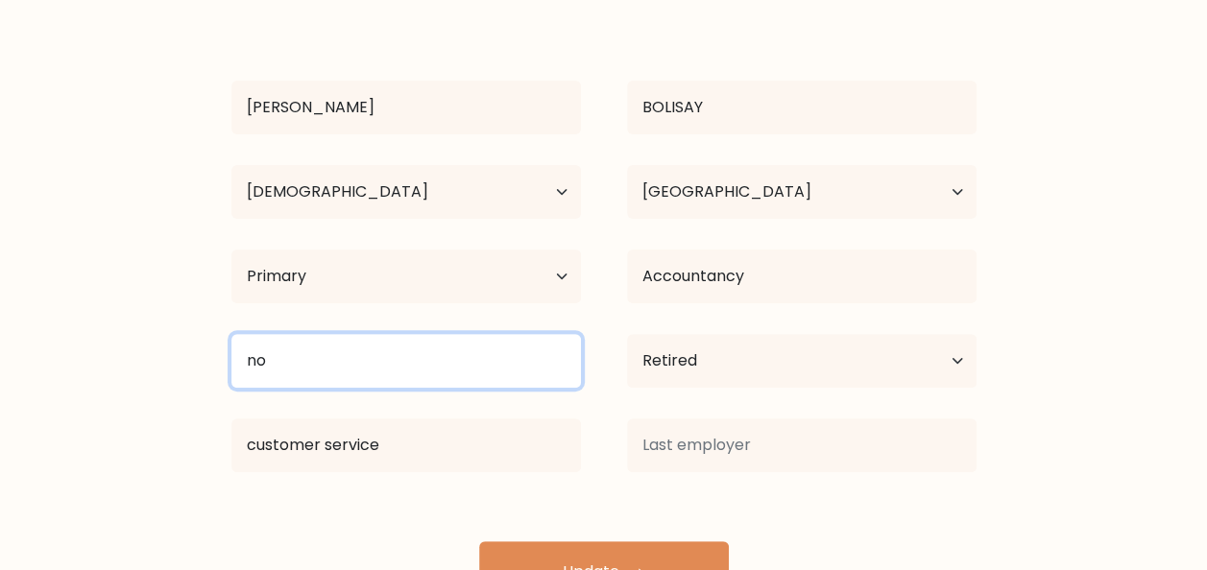
type input "n"
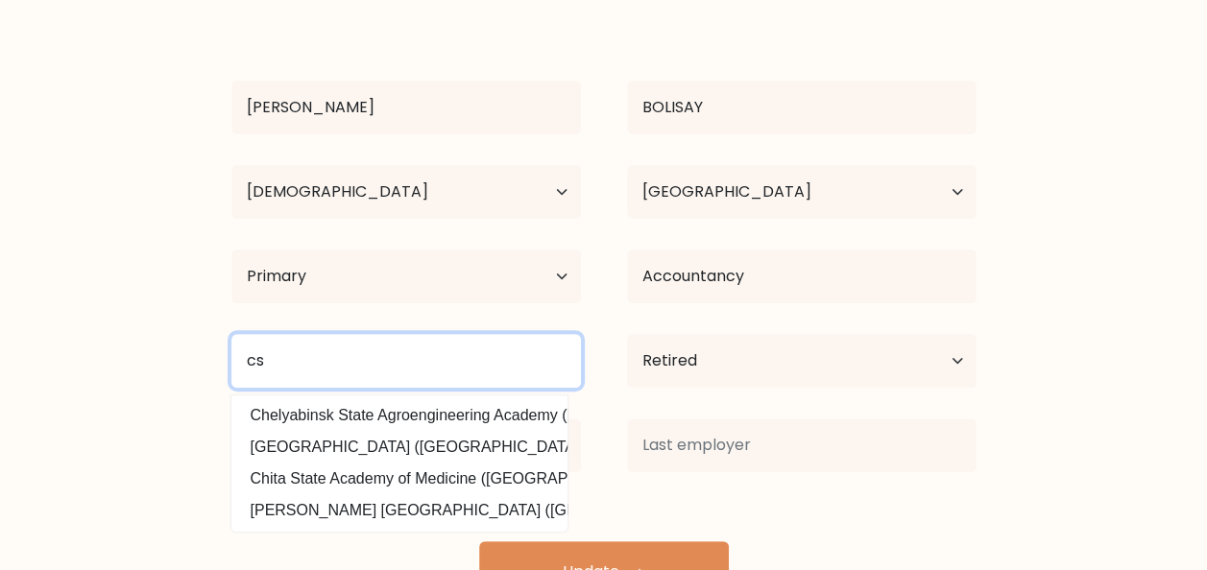
type input "c"
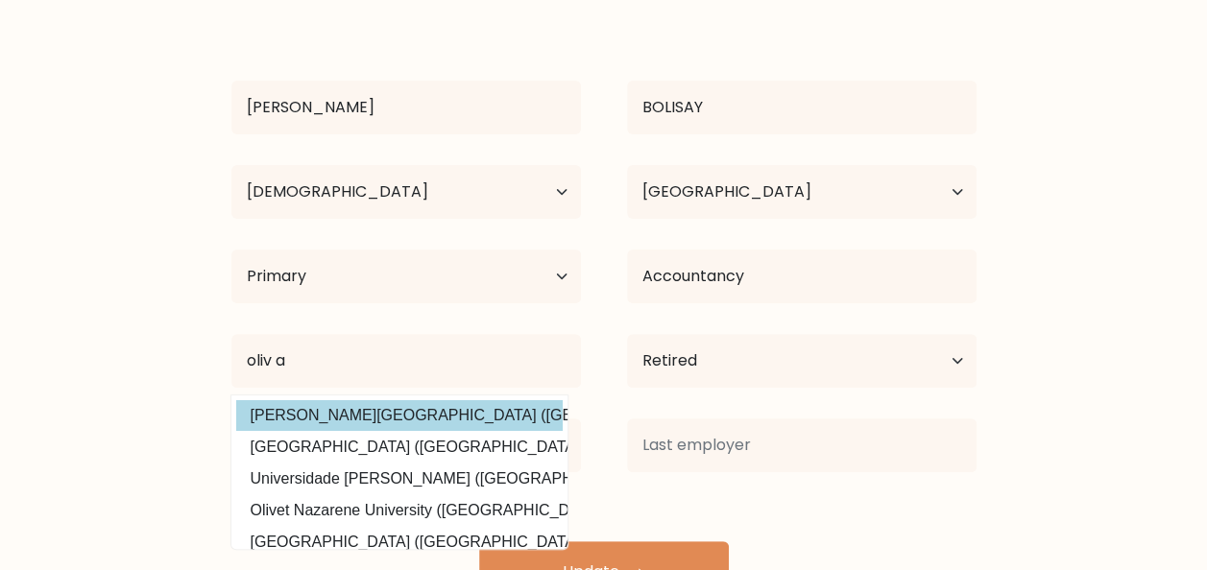
click at [368, 416] on div "AARON ASHLEY BOLISAY Age Under 18 years old 18-24 years old 25-34 years old 35-…" at bounding box center [604, 308] width 768 height 592
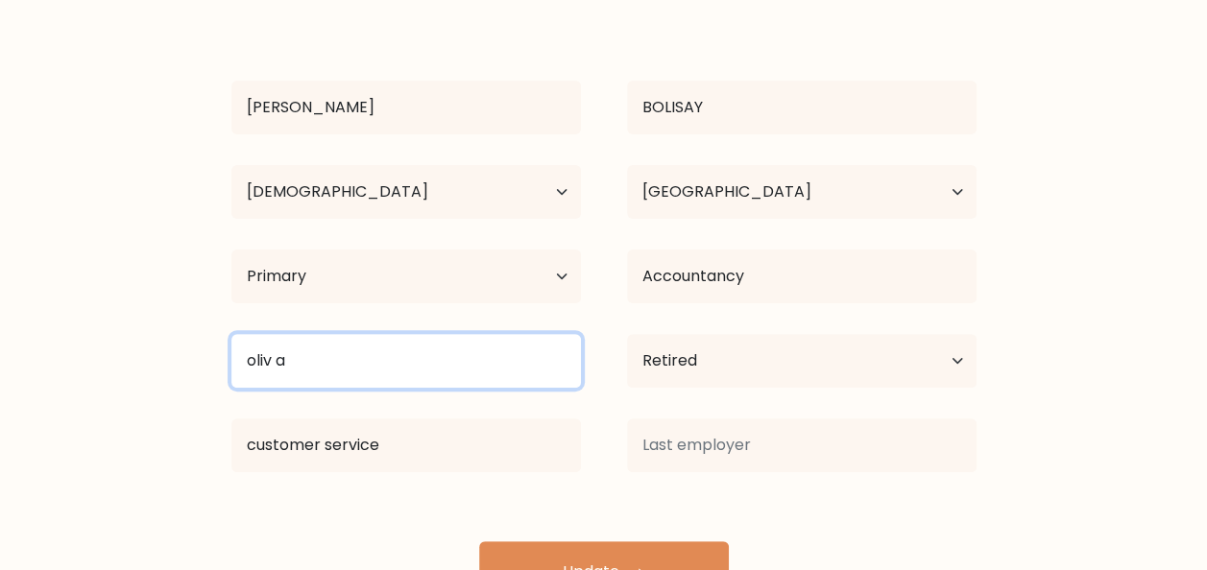
click at [313, 365] on input "oliv a" at bounding box center [406, 361] width 350 height 54
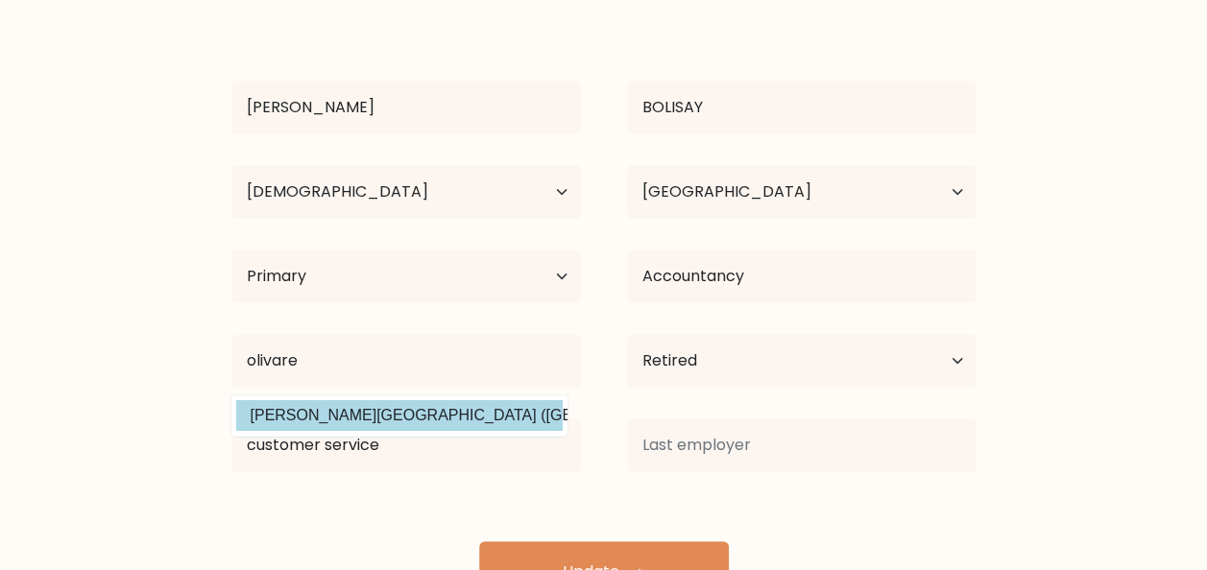
click at [315, 407] on option "Olivarez College (Philippines)" at bounding box center [399, 415] width 326 height 31
type input "[PERSON_NAME][GEOGRAPHIC_DATA]"
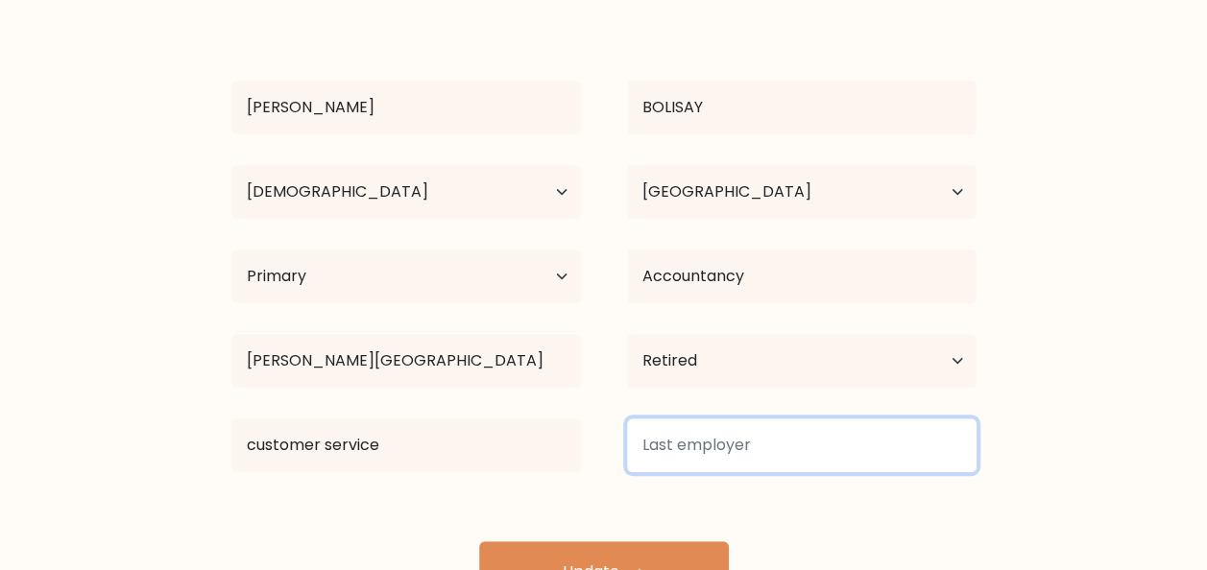
click at [747, 452] on input at bounding box center [802, 446] width 350 height 54
click at [793, 457] on input at bounding box center [802, 446] width 350 height 54
click at [793, 458] on input at bounding box center [802, 446] width 350 height 54
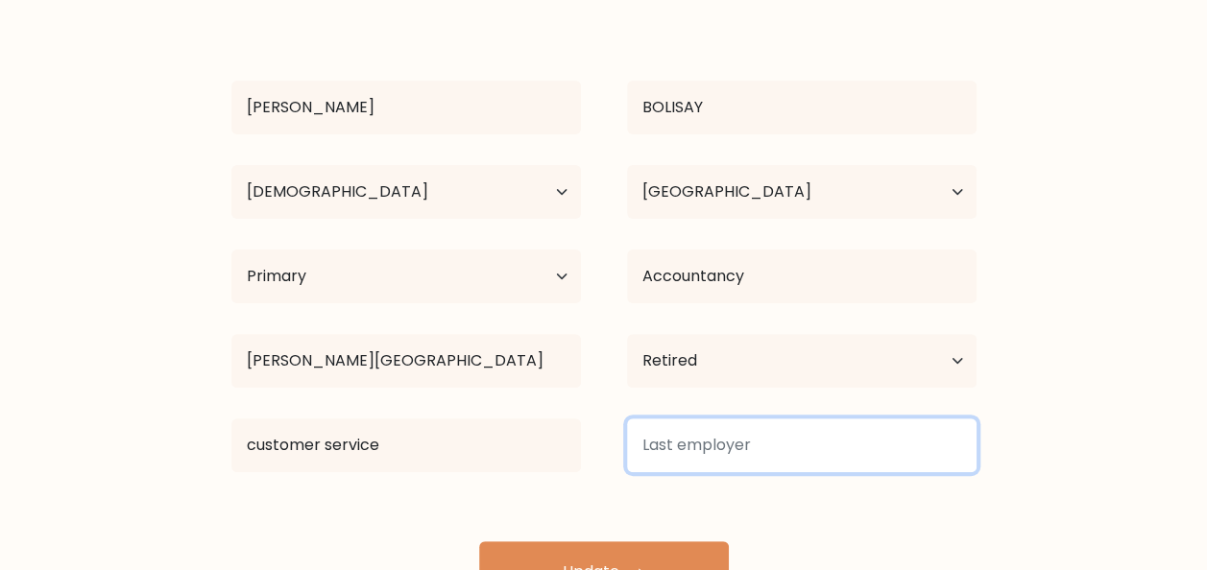
click at [793, 458] on input at bounding box center [802, 446] width 350 height 54
type input "t"
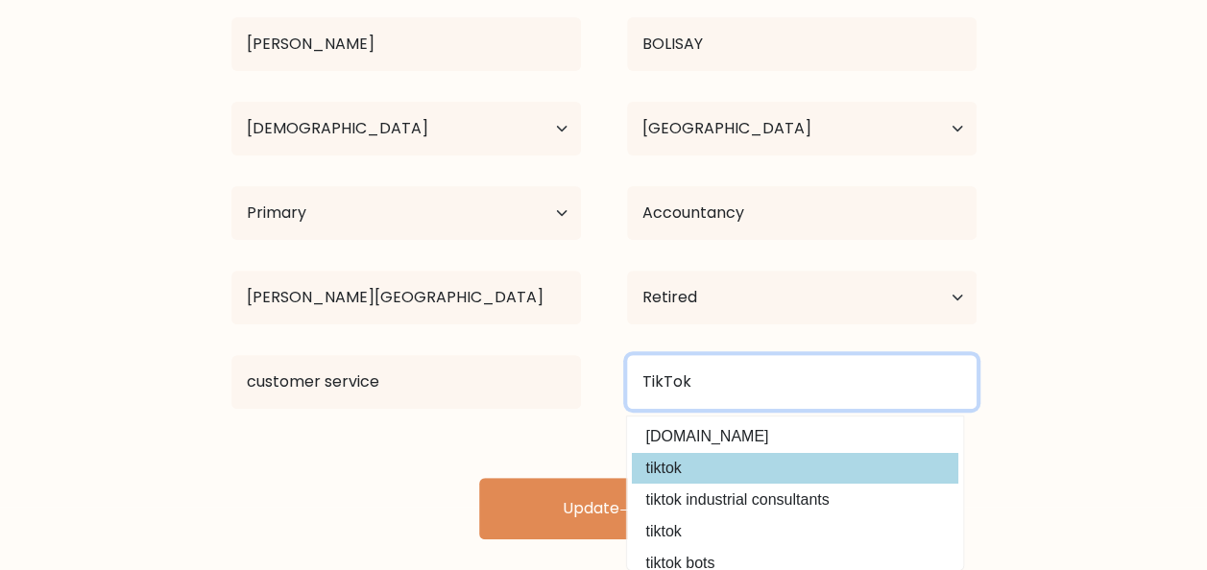
type input "TikTok"
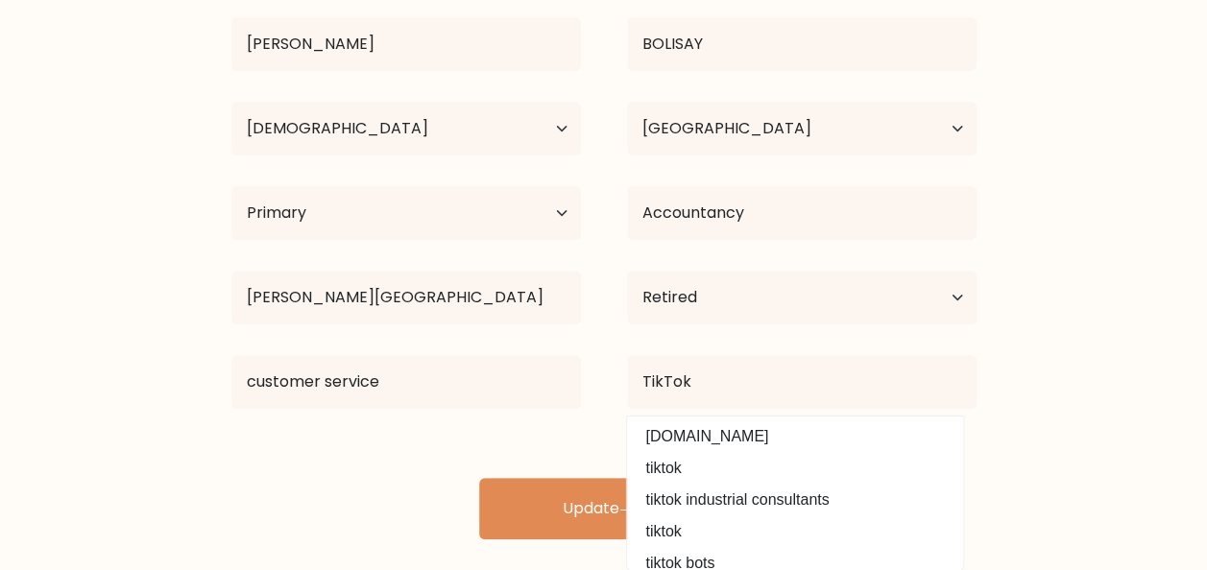
click at [716, 466] on div "AARON ASHLEY BOLISAY Age Under 18 years old 18-24 years old 25-34 years old 35-…" at bounding box center [604, 244] width 768 height 592
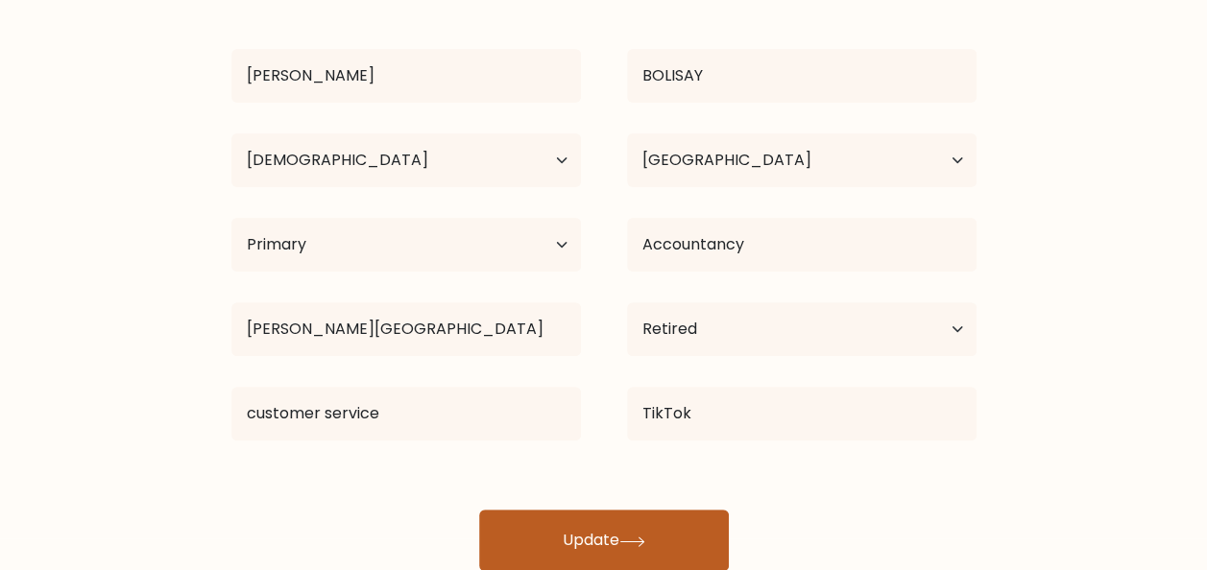
click at [681, 521] on button "Update" at bounding box center [604, 540] width 250 height 61
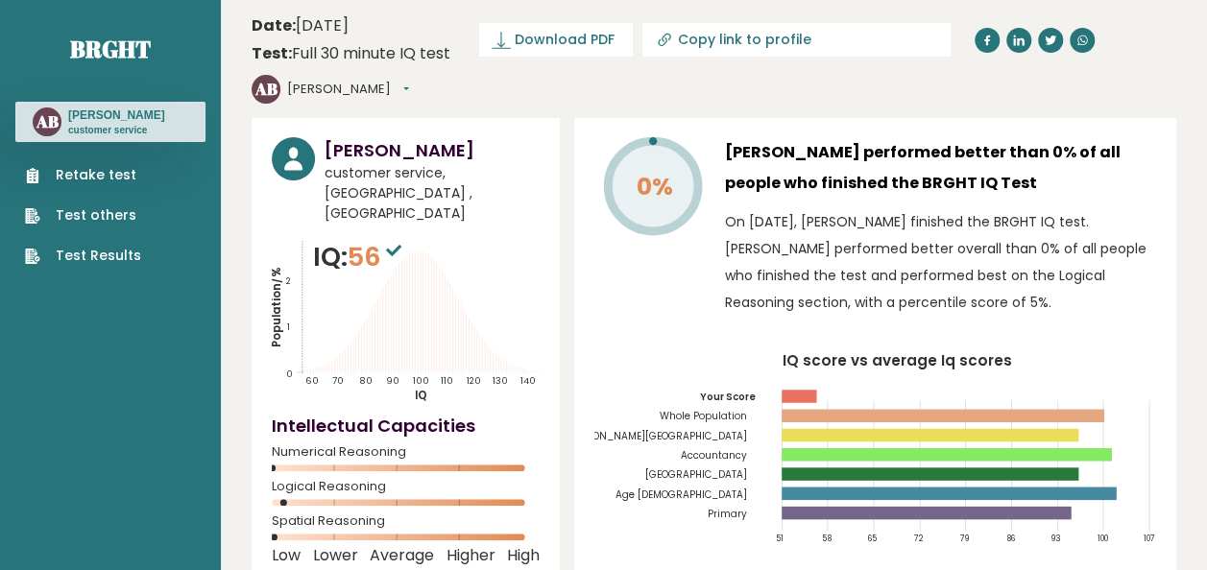
click at [810, 390] on rect at bounding box center [799, 396] width 35 height 13
click at [625, 436] on icon "IQ score vs average Iq scores 51 58 65 72 79 86 93 100 107 Your Score Whole Pop…" at bounding box center [875, 456] width 562 height 204
